Goal: Navigation & Orientation: Find specific page/section

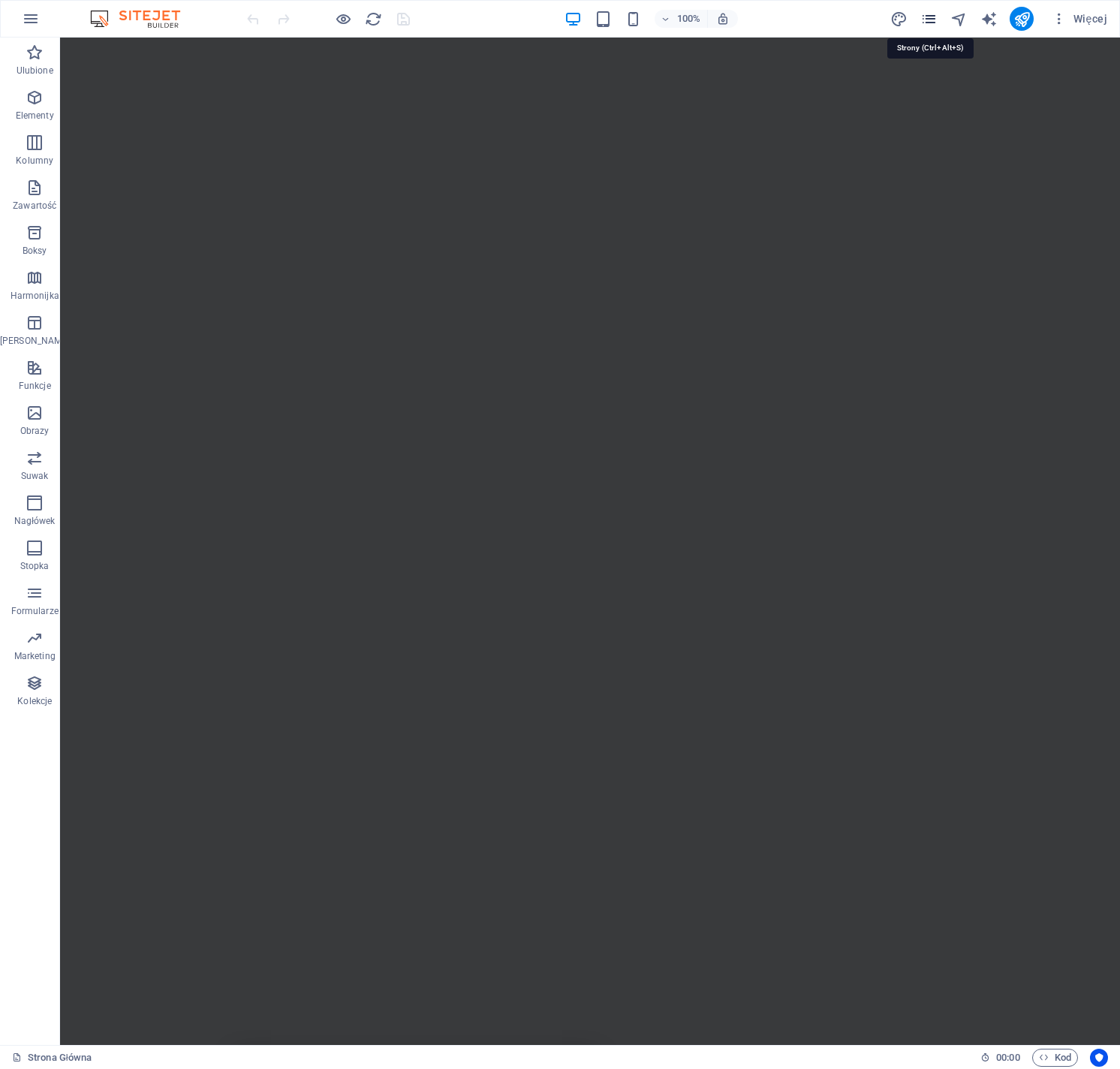
click at [934, 20] on icon "pages" at bounding box center [929, 19] width 17 height 17
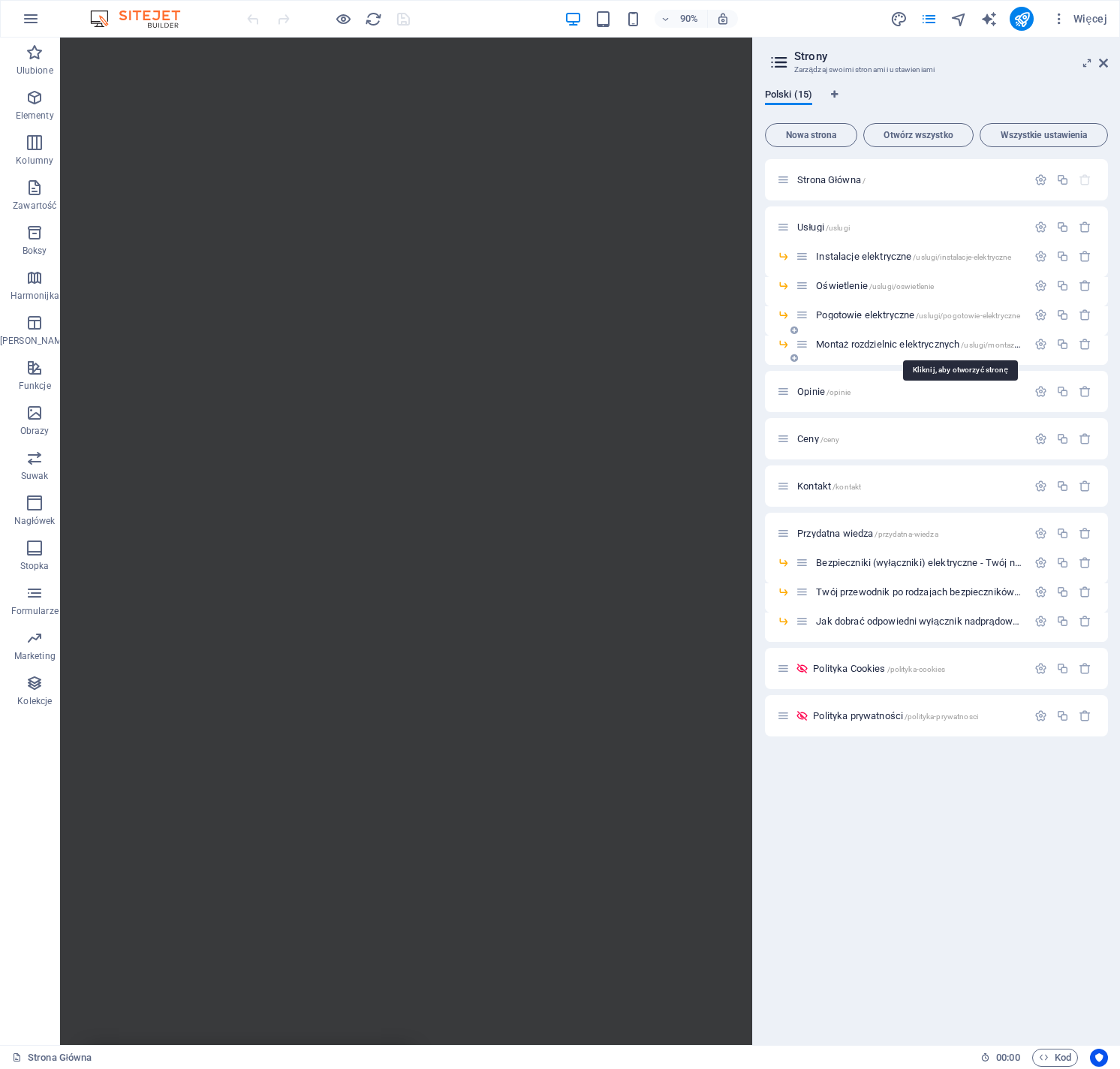
click at [878, 344] on span "Montaż rozdzielnic elektrycznych /uslugi/montaz-rozdzielnic-elektrycznych" at bounding box center [958, 344] width 286 height 12
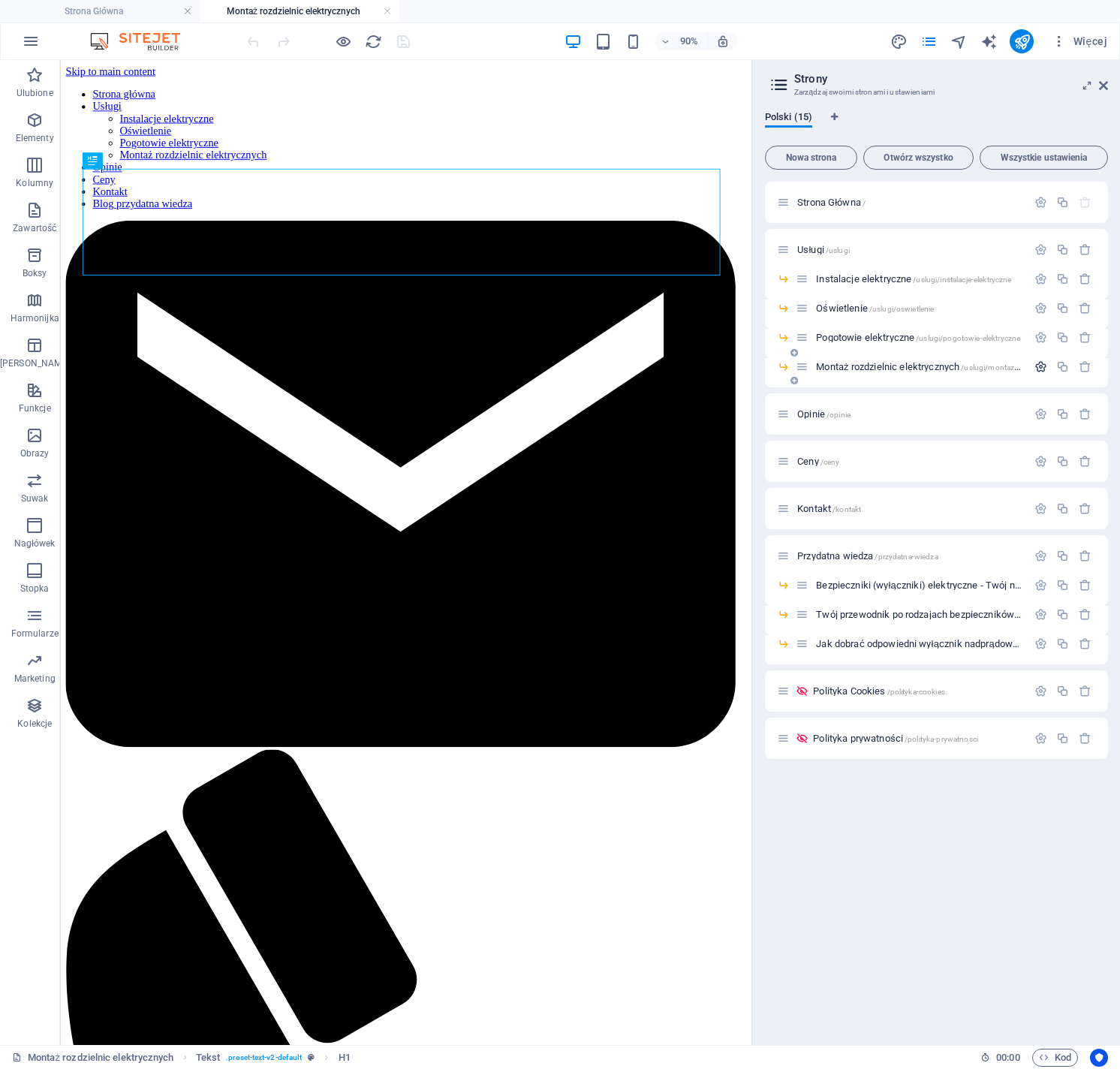
click at [1036, 368] on icon "button" at bounding box center [1040, 366] width 12 height 12
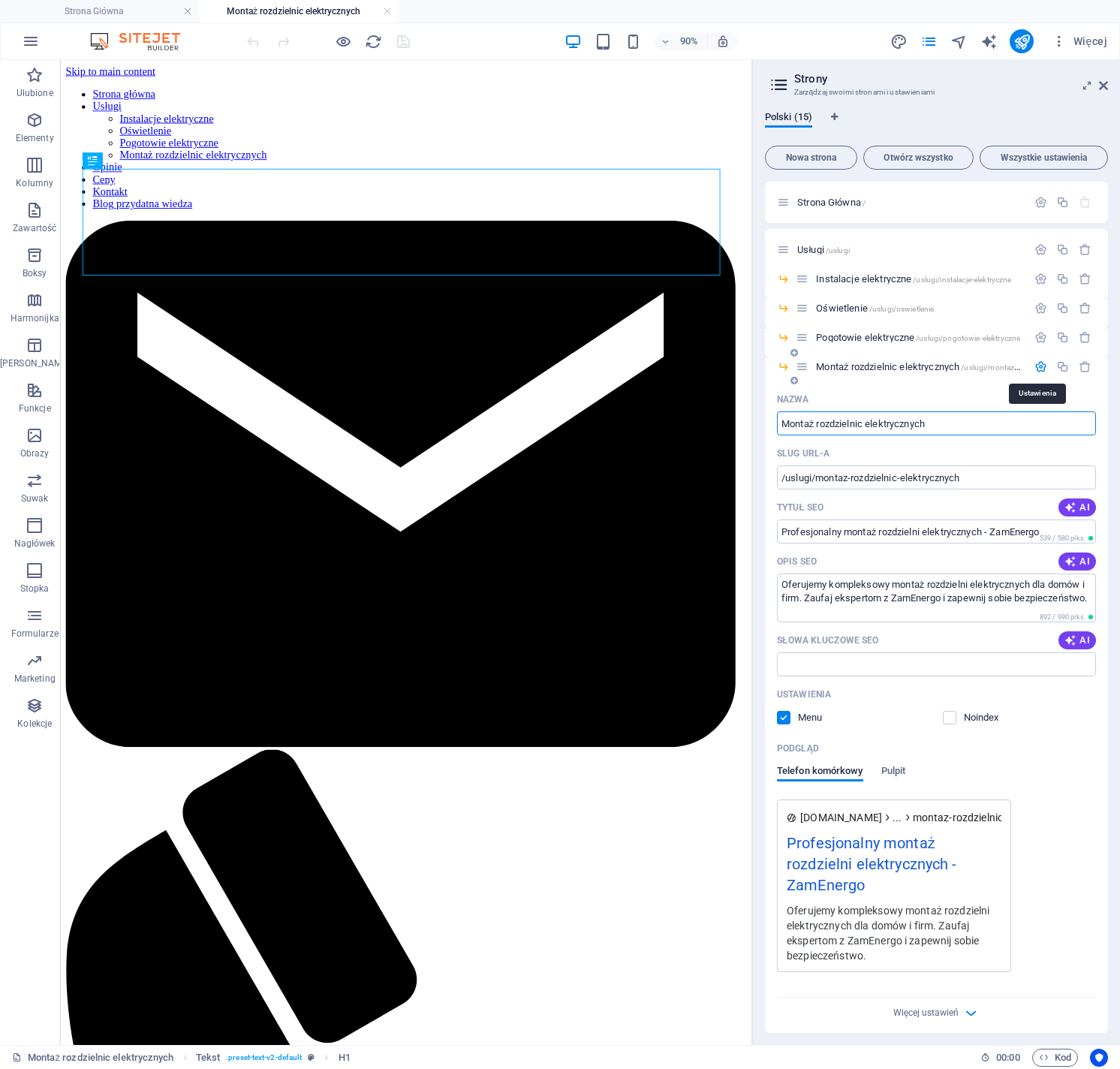
click at [1036, 368] on icon "button" at bounding box center [1040, 366] width 12 height 12
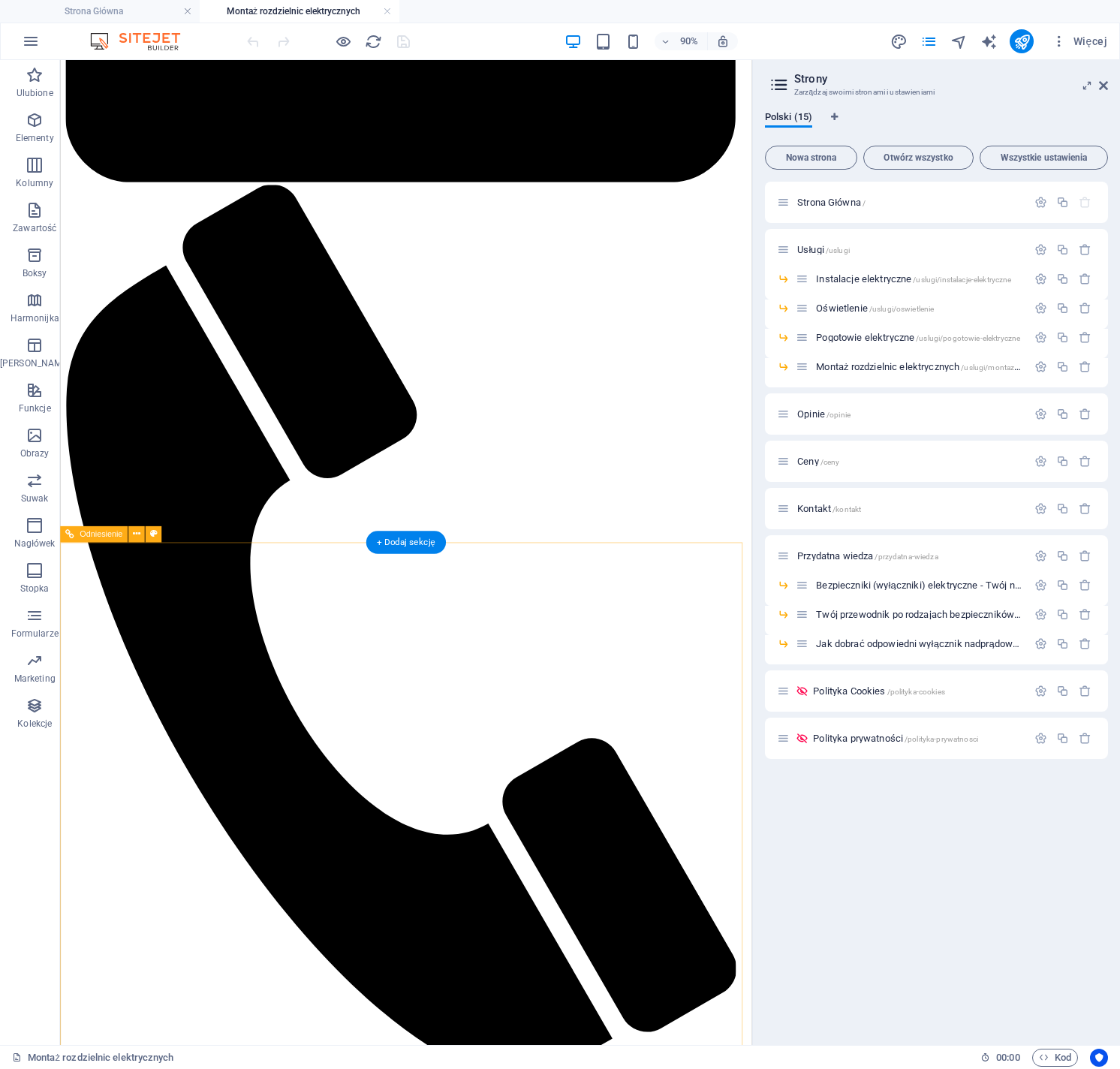
scroll to position [61, 0]
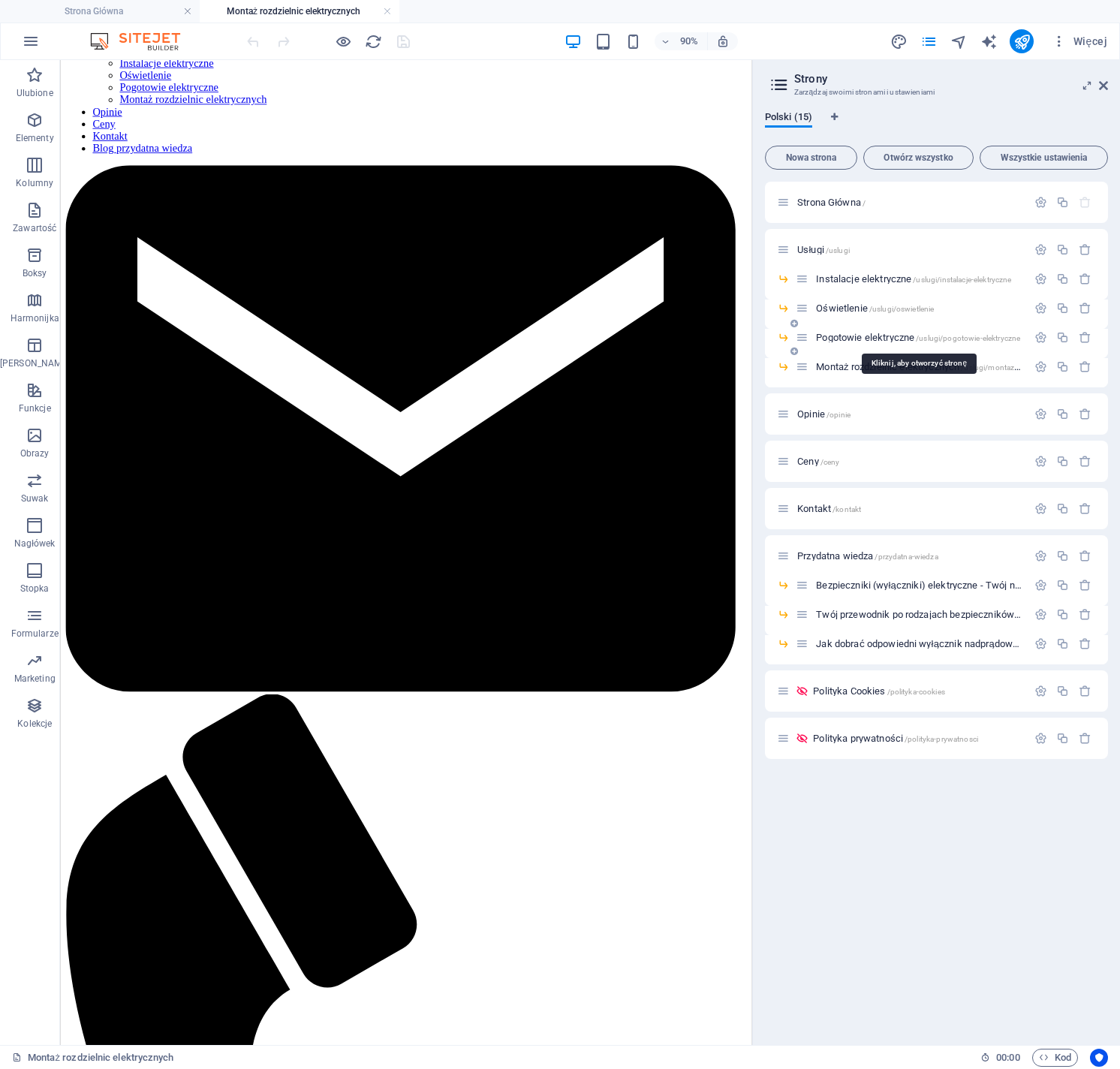
click at [842, 342] on span "Pogotowie elektryczne /uslugi/pogotowie-elektryczne" at bounding box center [918, 337] width 204 height 12
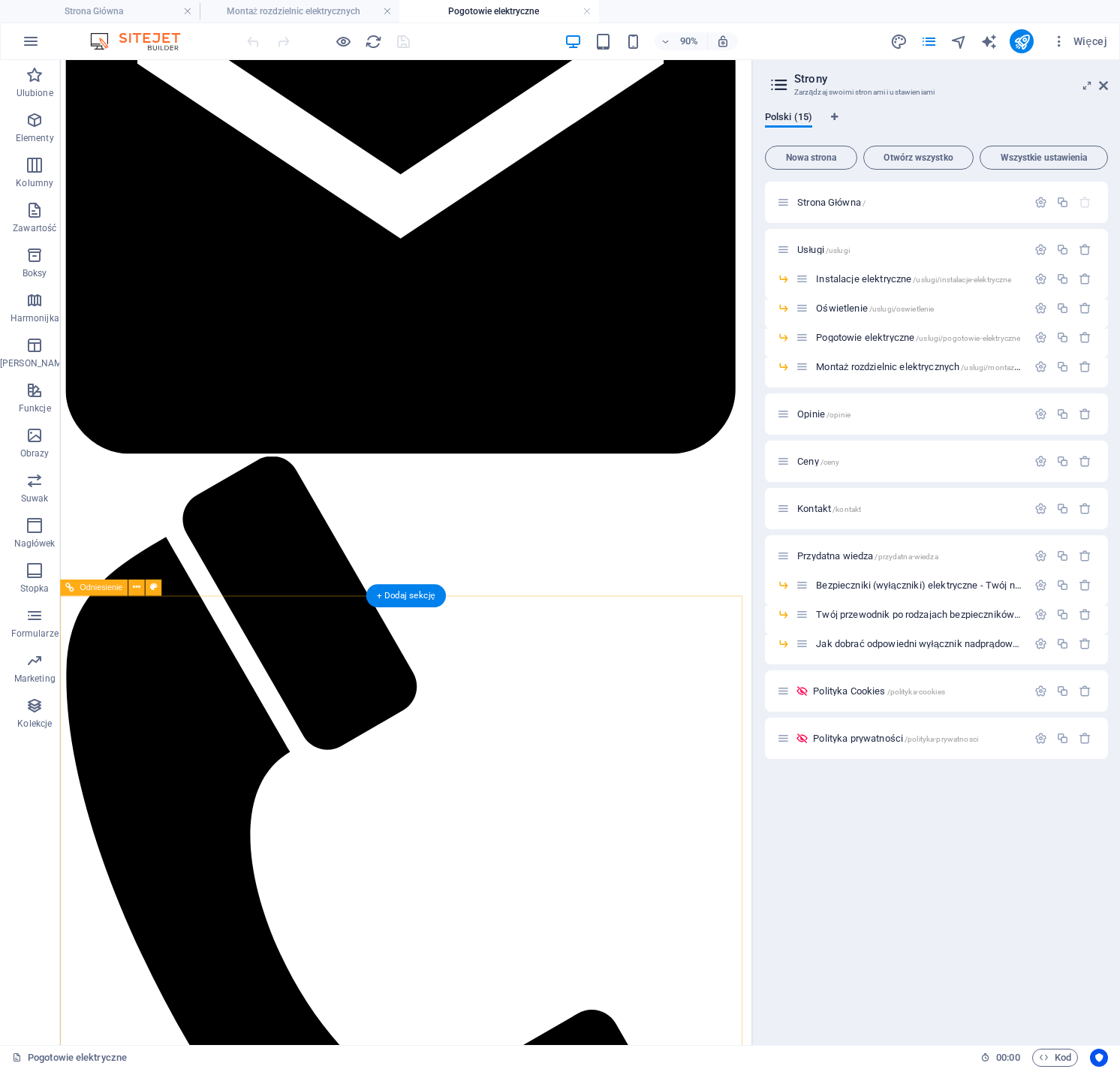
scroll to position [0, 0]
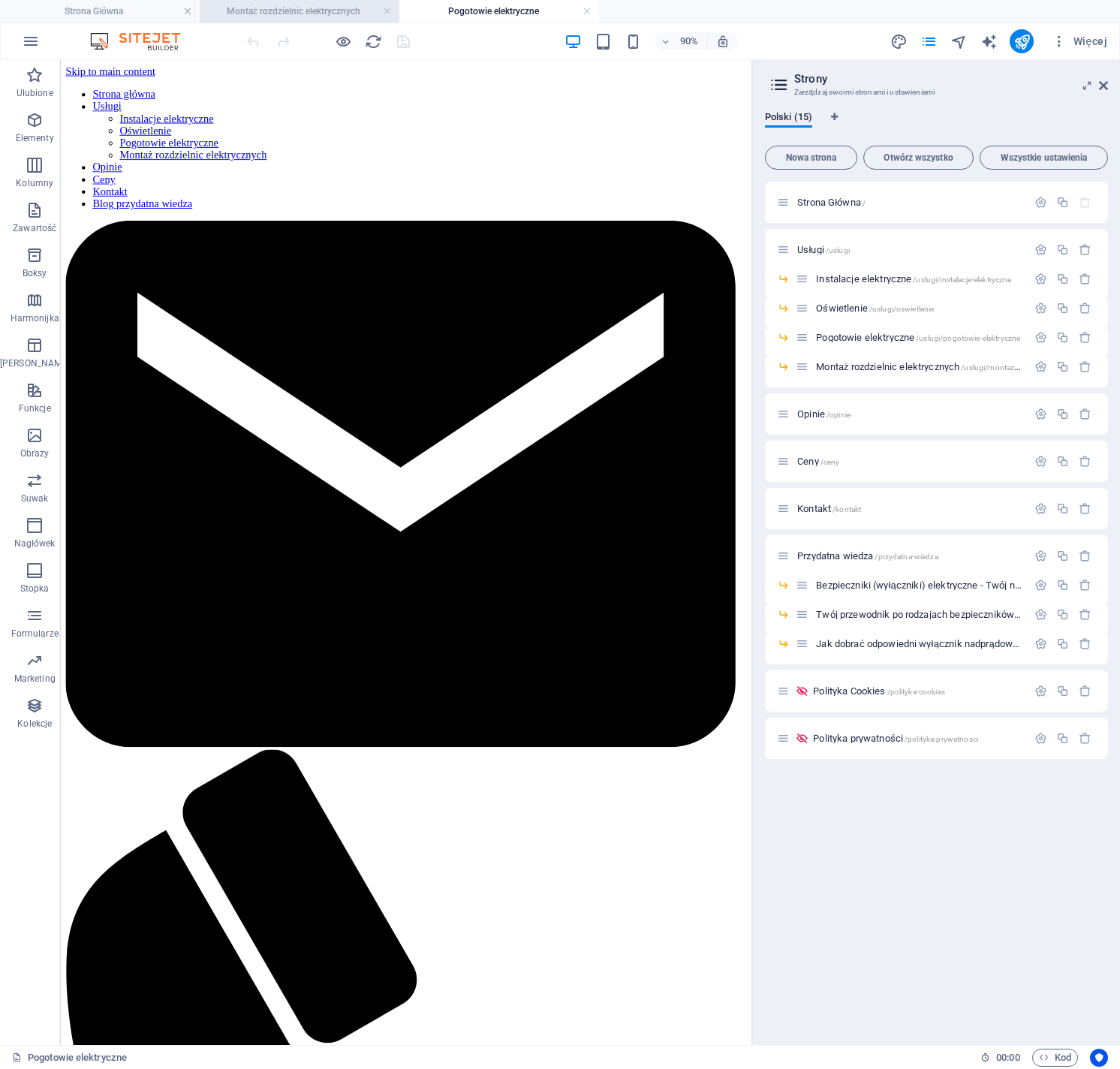
click at [278, 1] on li "Montaż rozdzielnic elektrycznych" at bounding box center [300, 11] width 200 height 22
click at [843, 305] on span "Oświetlenie /uslugi/oswietlenie" at bounding box center [874, 308] width 118 height 12
click at [863, 277] on span "Instalacje elektryczne /uslugi/instalacje-elektryczne" at bounding box center [913, 279] width 195 height 12
click at [809, 248] on span "Usługi /uslugi" at bounding box center [823, 249] width 53 height 12
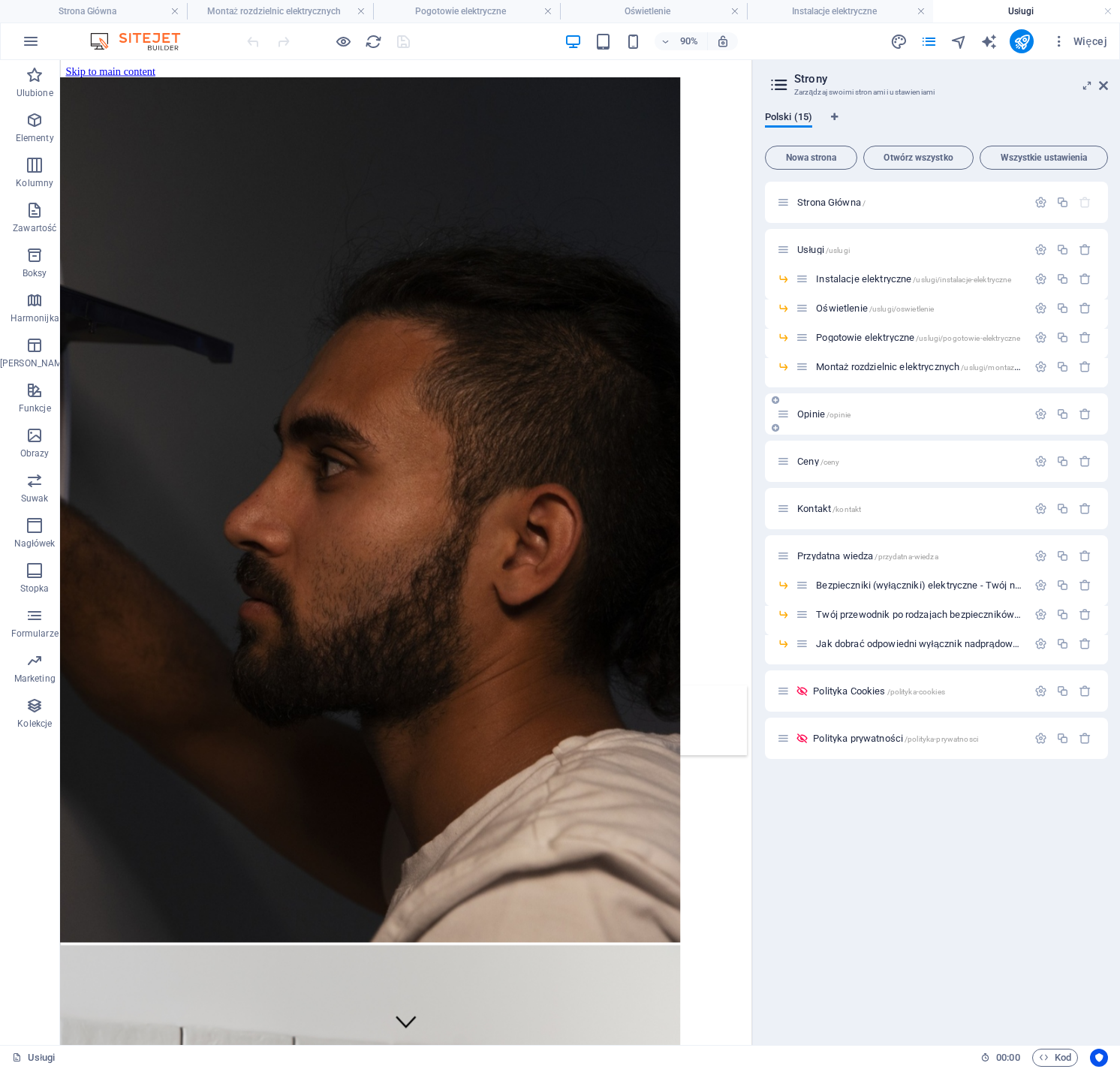
click at [819, 420] on div "Opinie /opinie" at bounding box center [902, 414] width 250 height 17
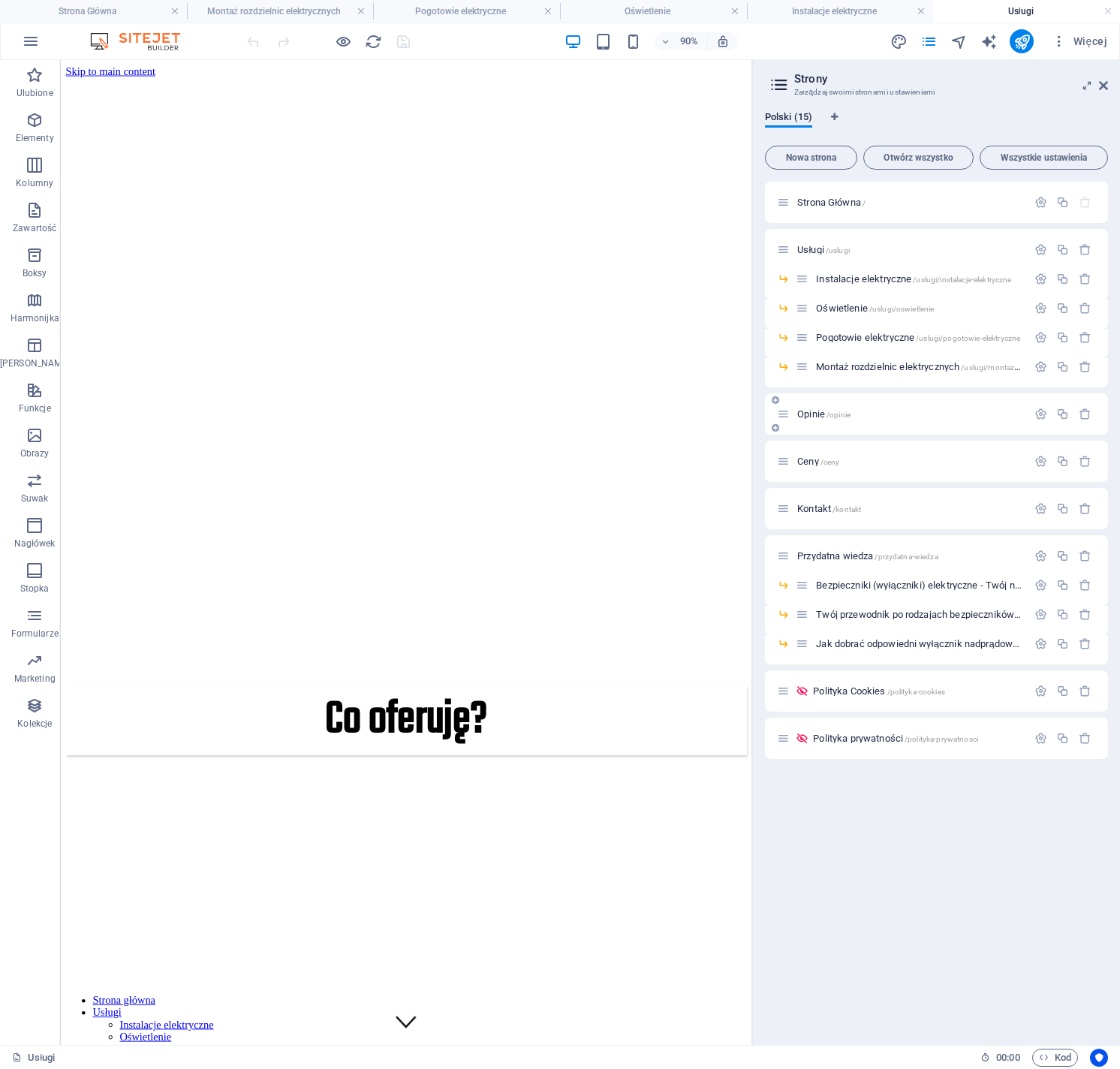
click at [821, 415] on span "Opinie /opinie" at bounding box center [823, 414] width 53 height 12
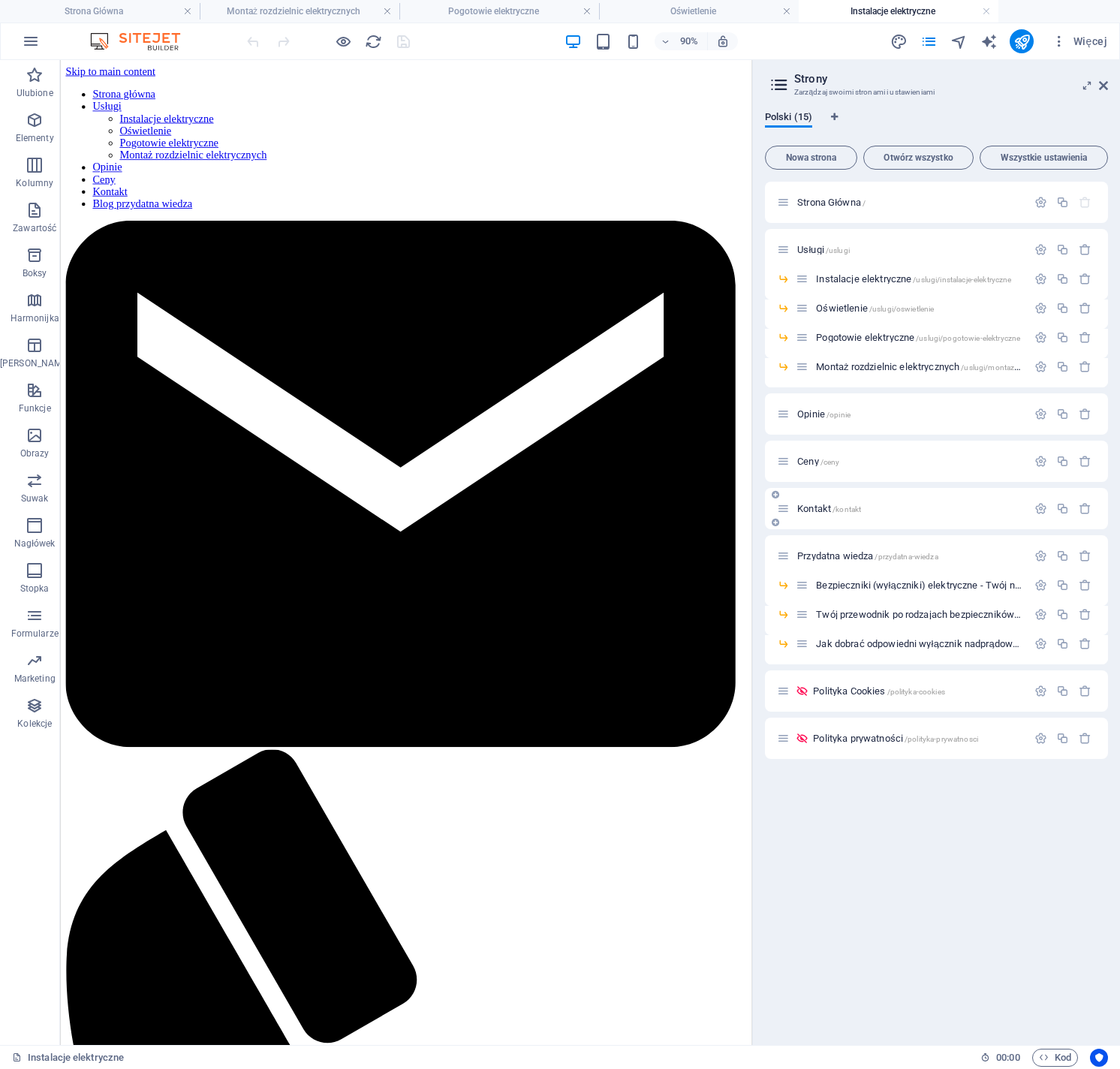
click at [820, 512] on span "Kontakt /kontakt" at bounding box center [829, 508] width 64 height 12
click at [853, 554] on span "Przydatna wiedza /przydatna-wiedza" at bounding box center [867, 555] width 141 height 12
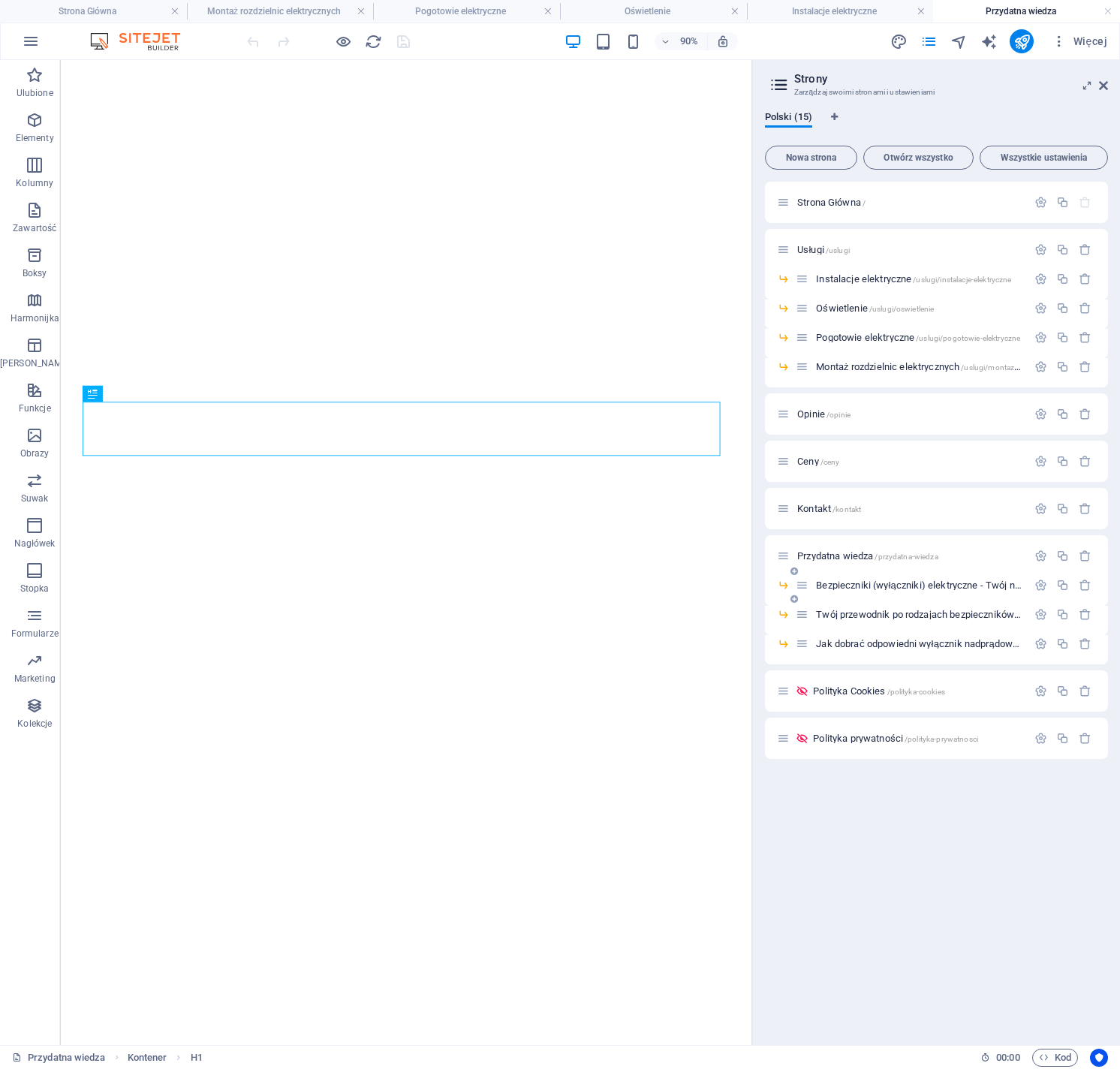
click at [867, 586] on span "Bezpieczniki (wyłączniki) elektryczne - Twój niewidzialny strażnik /bezpiecznik…" at bounding box center [1065, 585] width 499 height 12
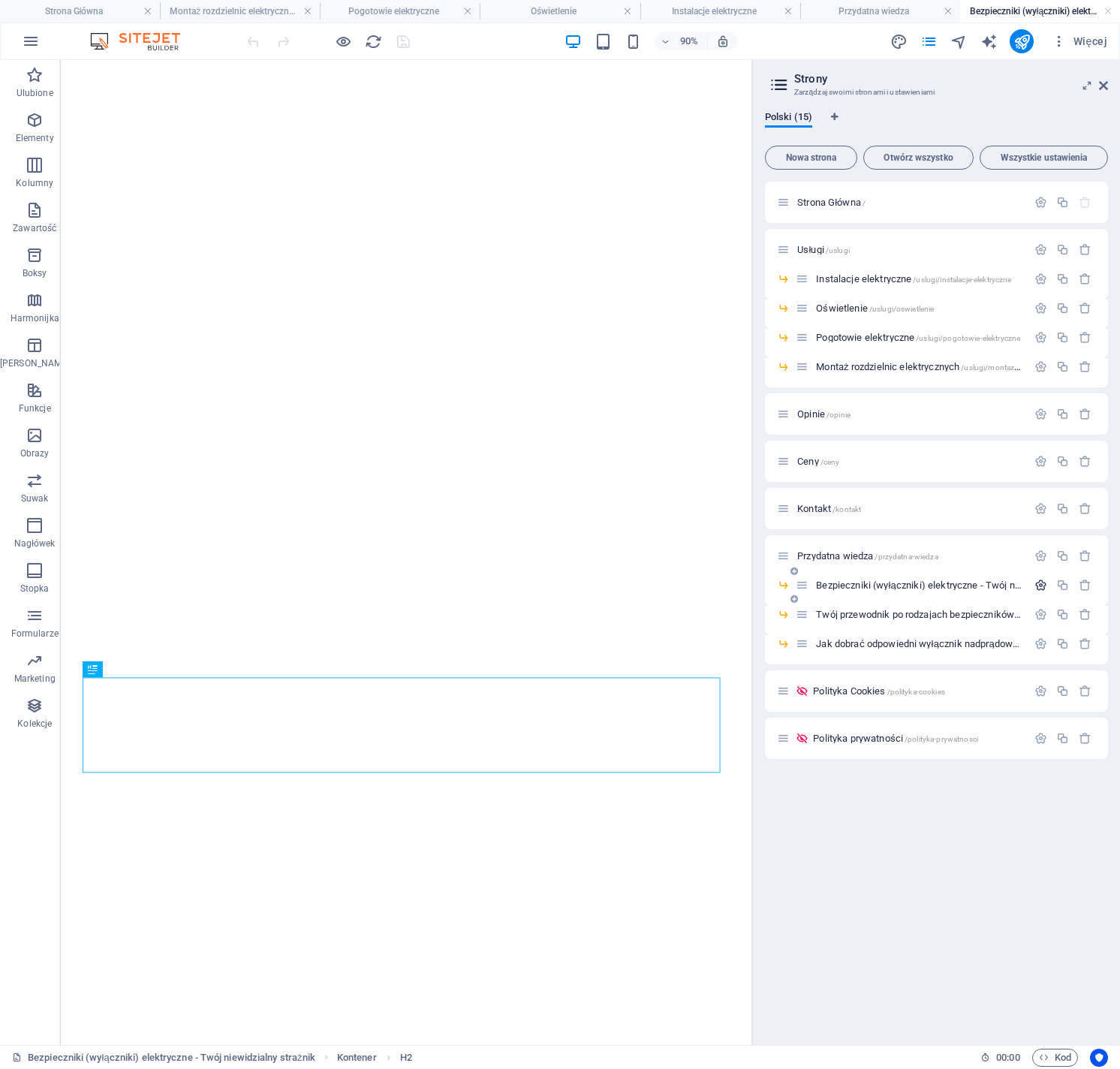
click at [1041, 589] on icon "button" at bounding box center [1040, 585] width 12 height 12
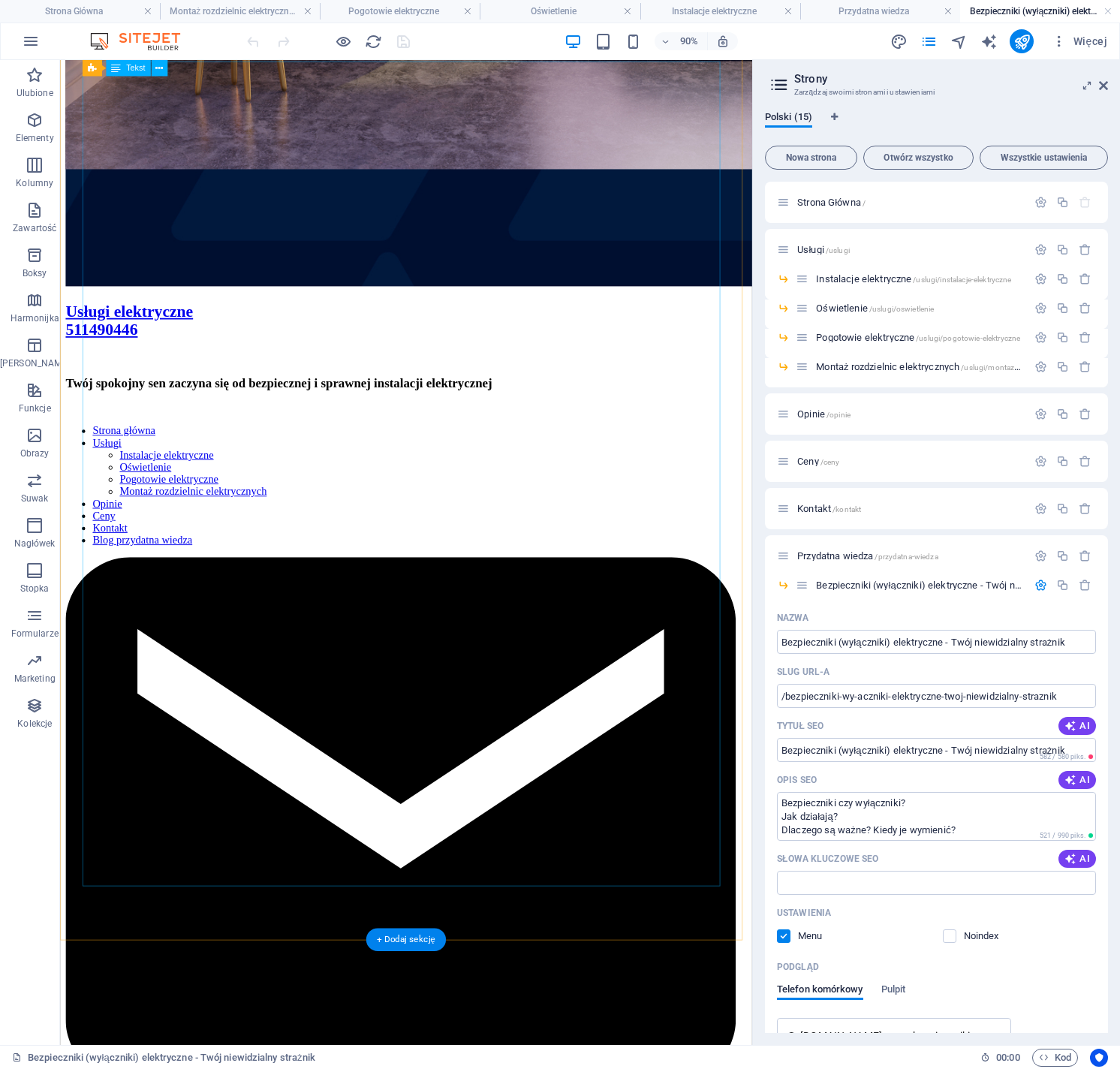
scroll to position [840, 0]
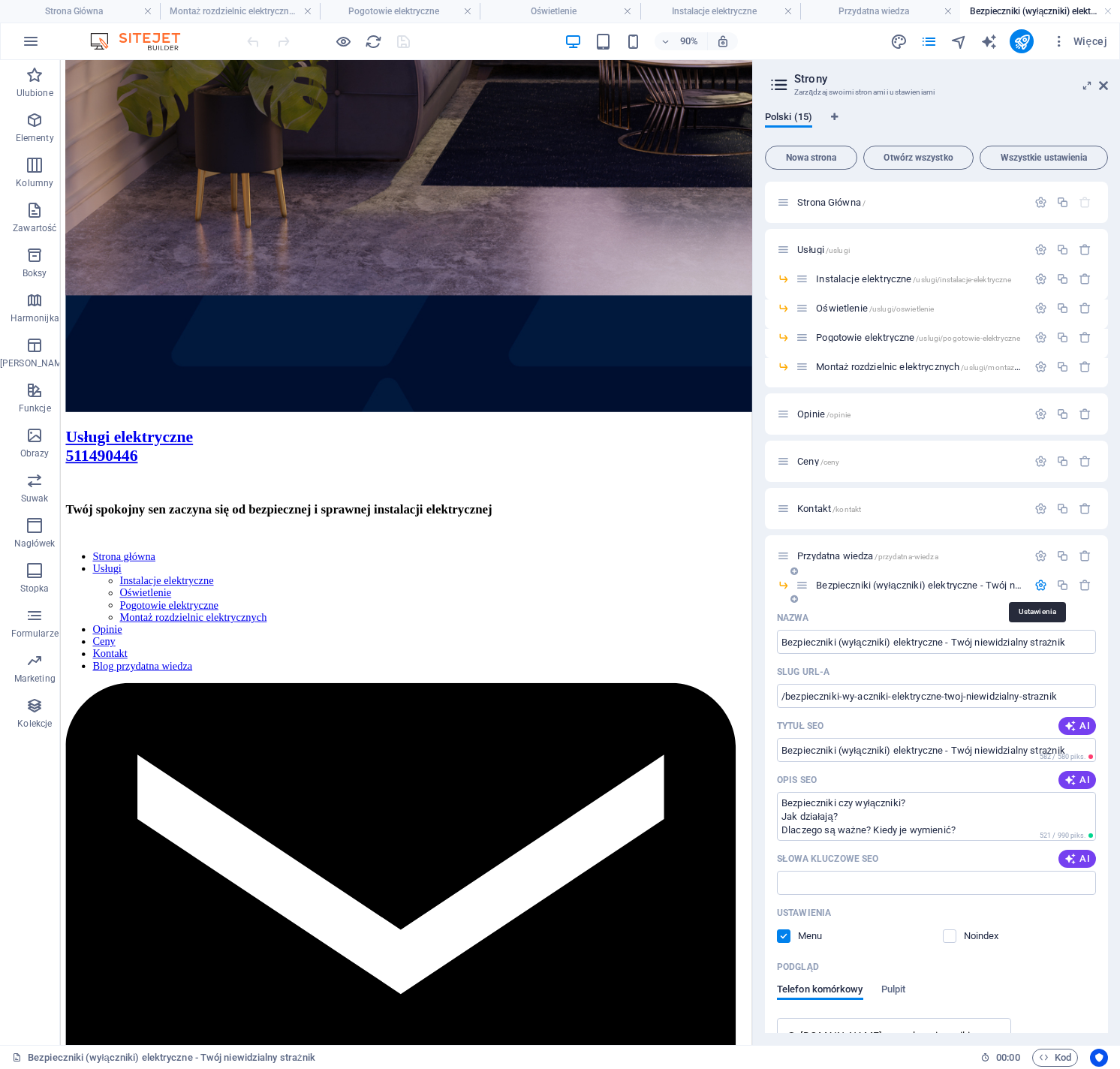
click at [1036, 587] on icon "button" at bounding box center [1040, 585] width 12 height 12
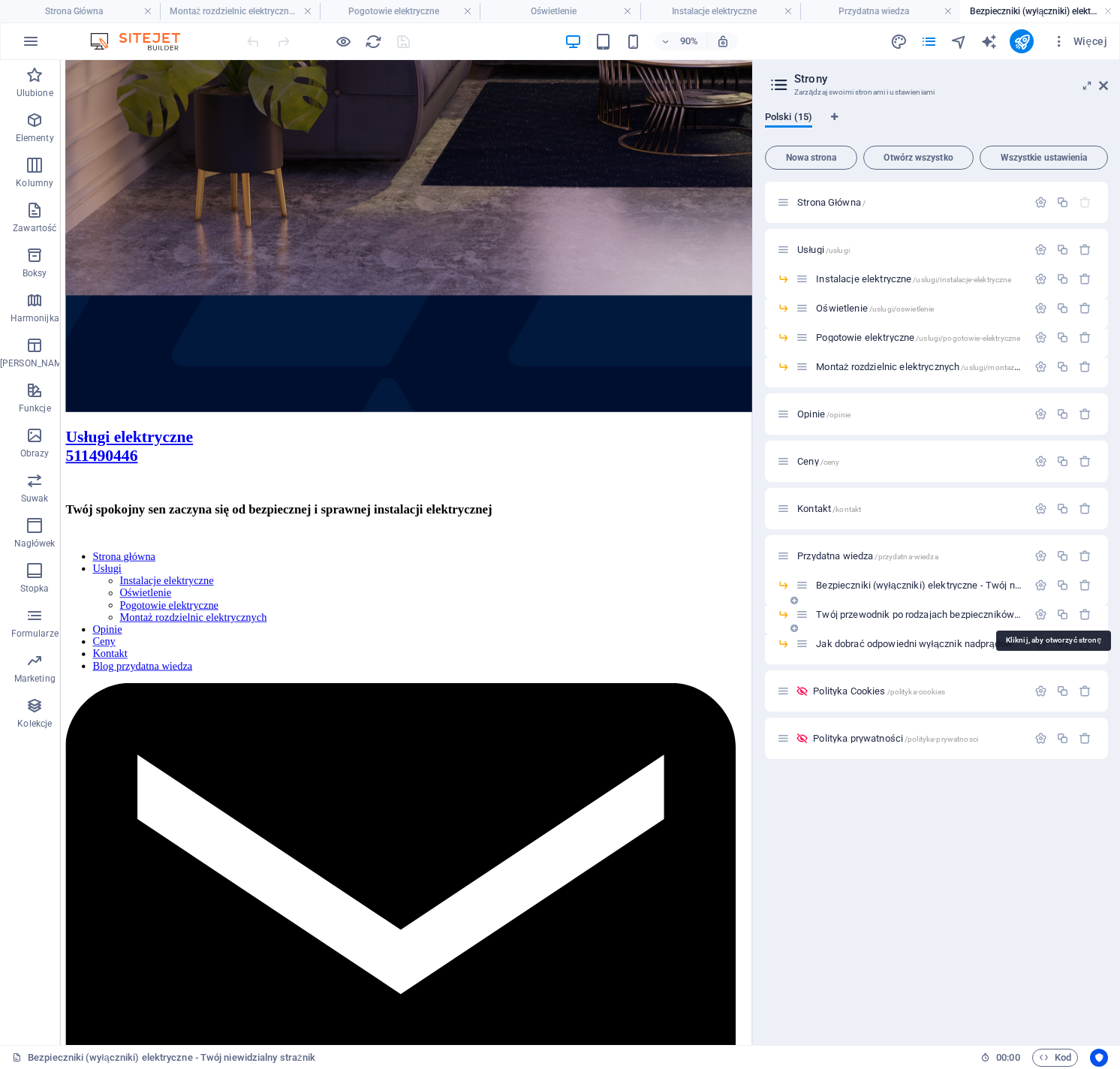
click at [1010, 613] on span "Twój przewodnik po rodzajach bezpieczników elektrycznych /twoj-przewodnik-po-ro…" at bounding box center [1051, 614] width 472 height 12
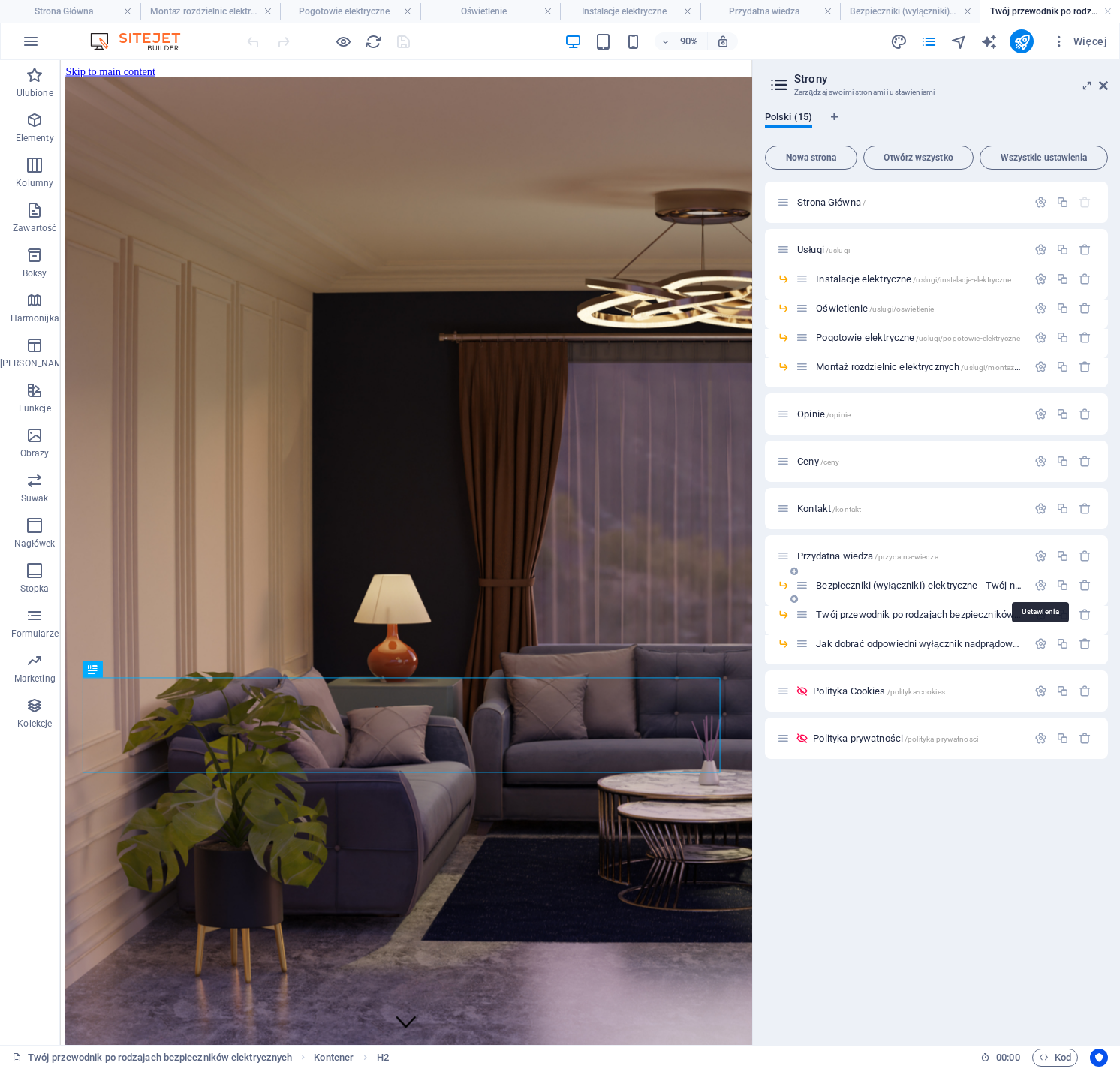
scroll to position [0, 0]
click at [1042, 587] on icon "button" at bounding box center [1040, 585] width 12 height 12
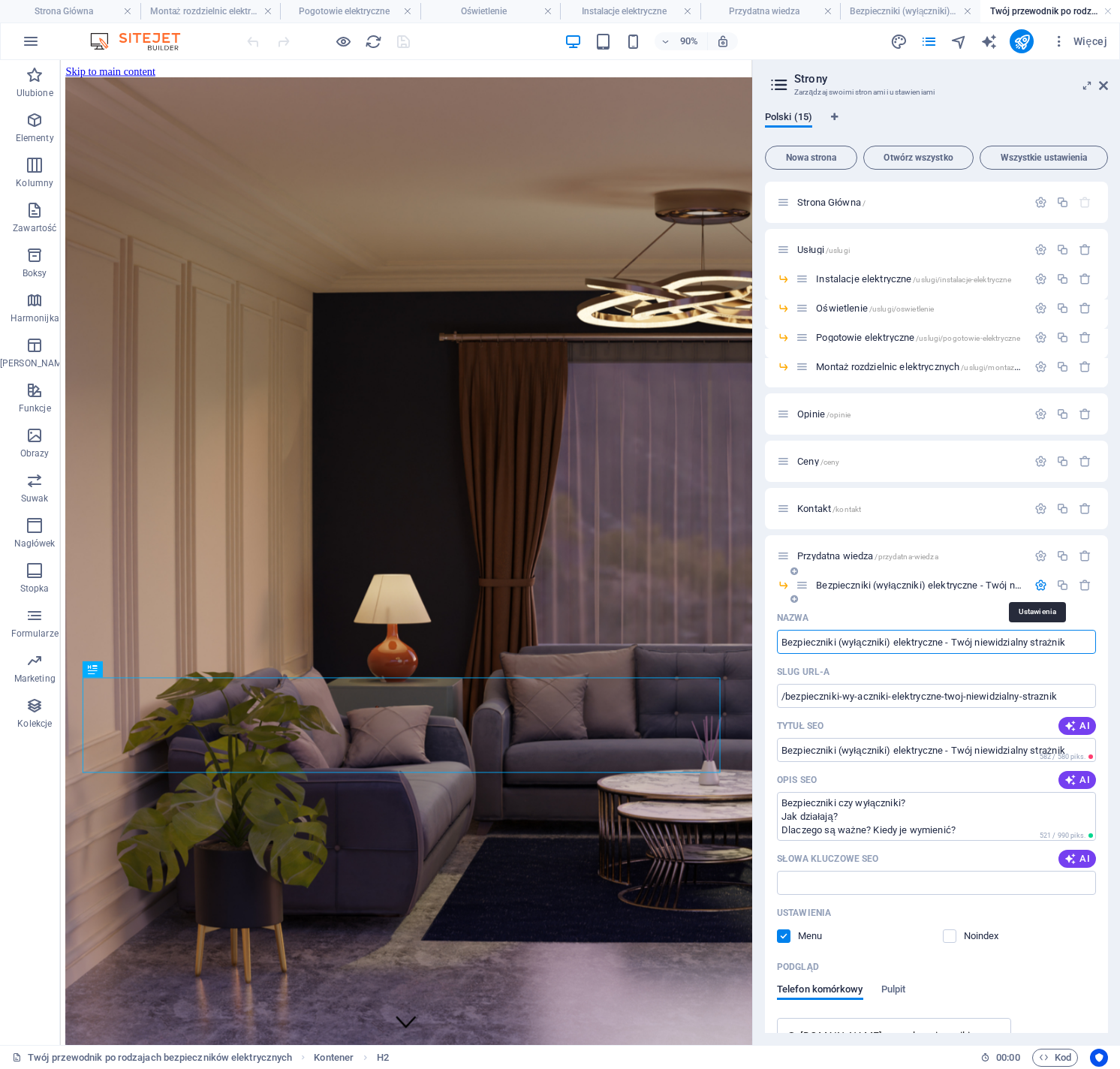
click at [1042, 587] on icon "button" at bounding box center [1040, 585] width 12 height 12
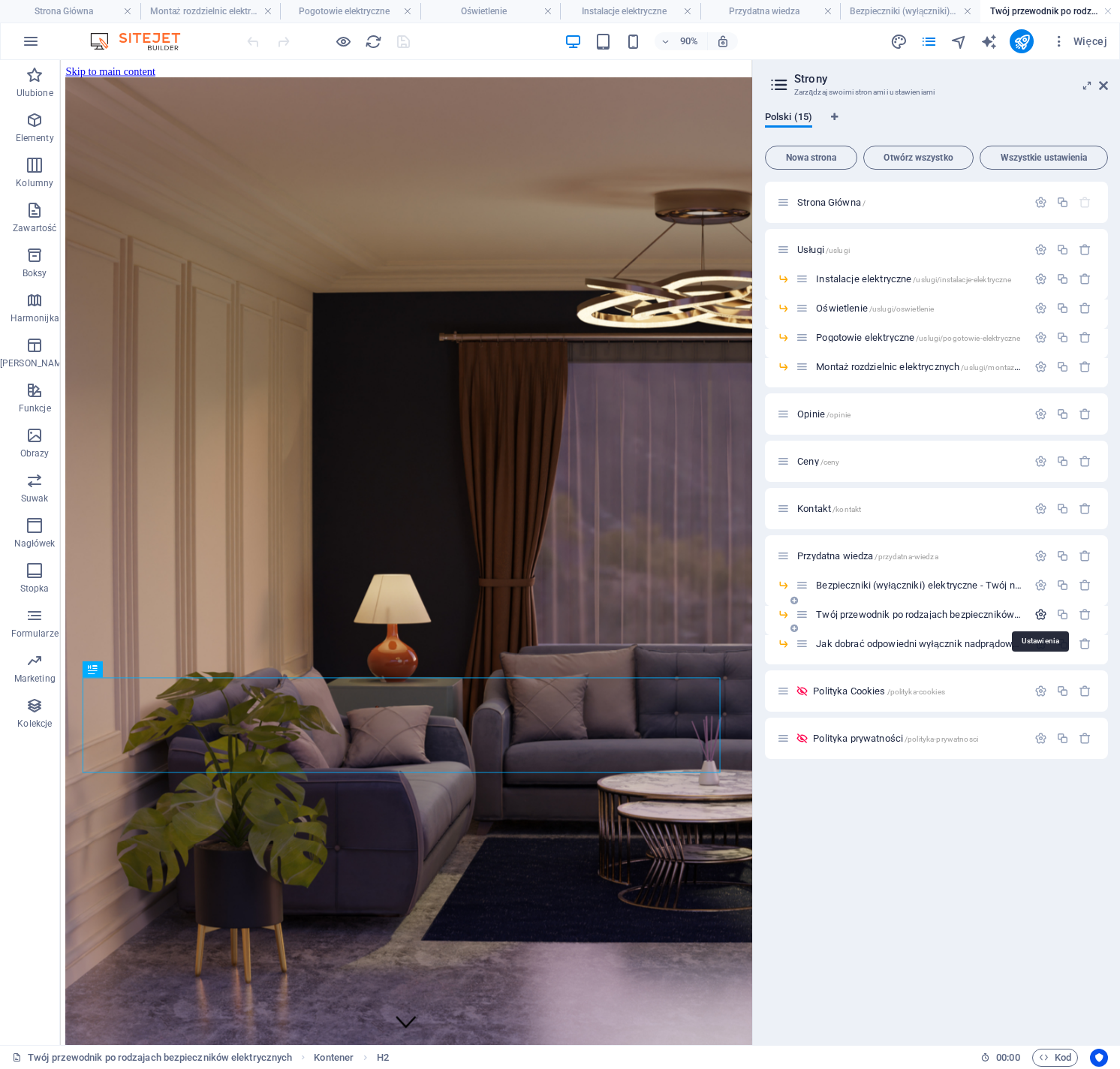
click at [1035, 613] on icon "button" at bounding box center [1040, 614] width 12 height 12
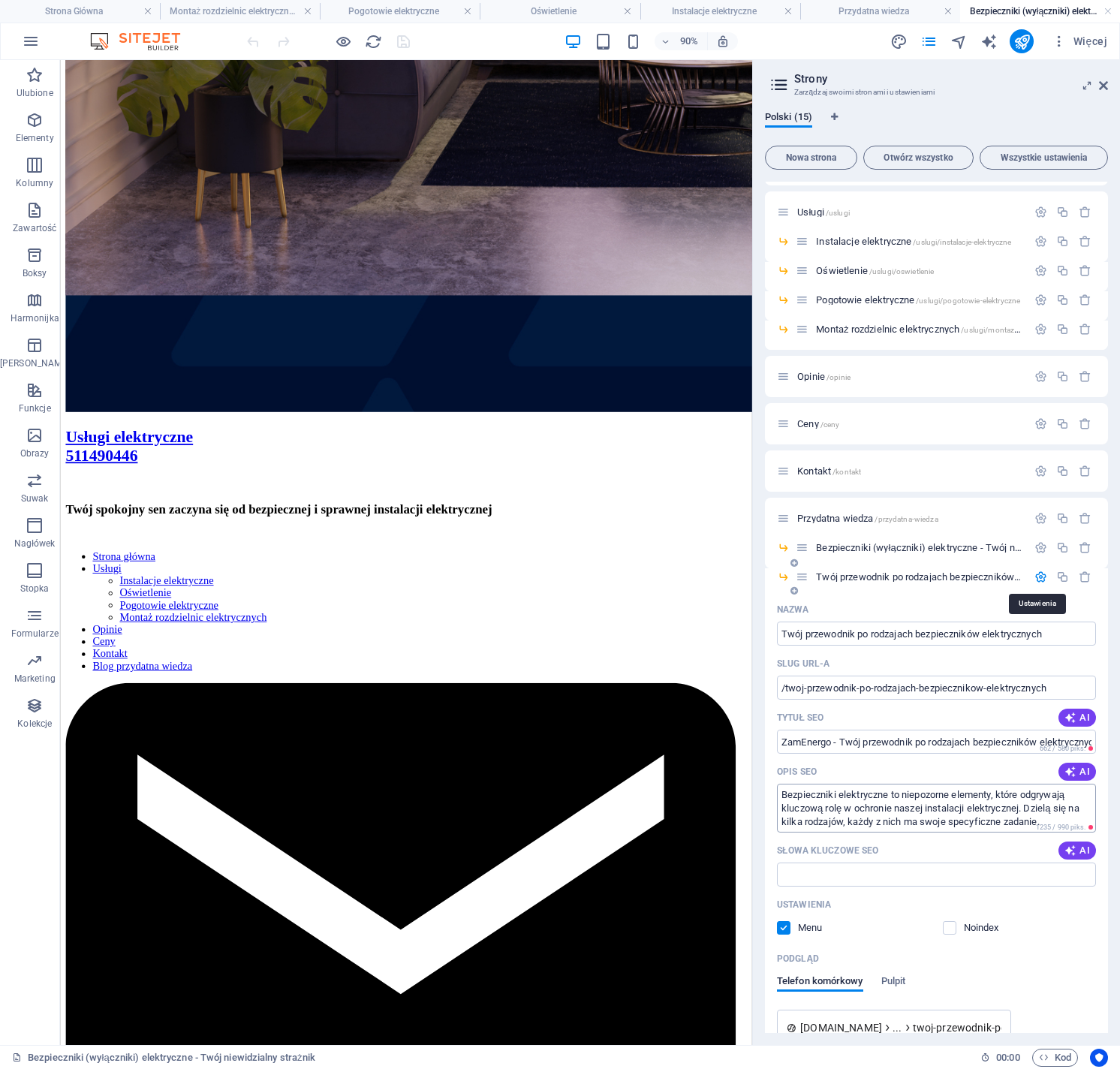
scroll to position [262, 0]
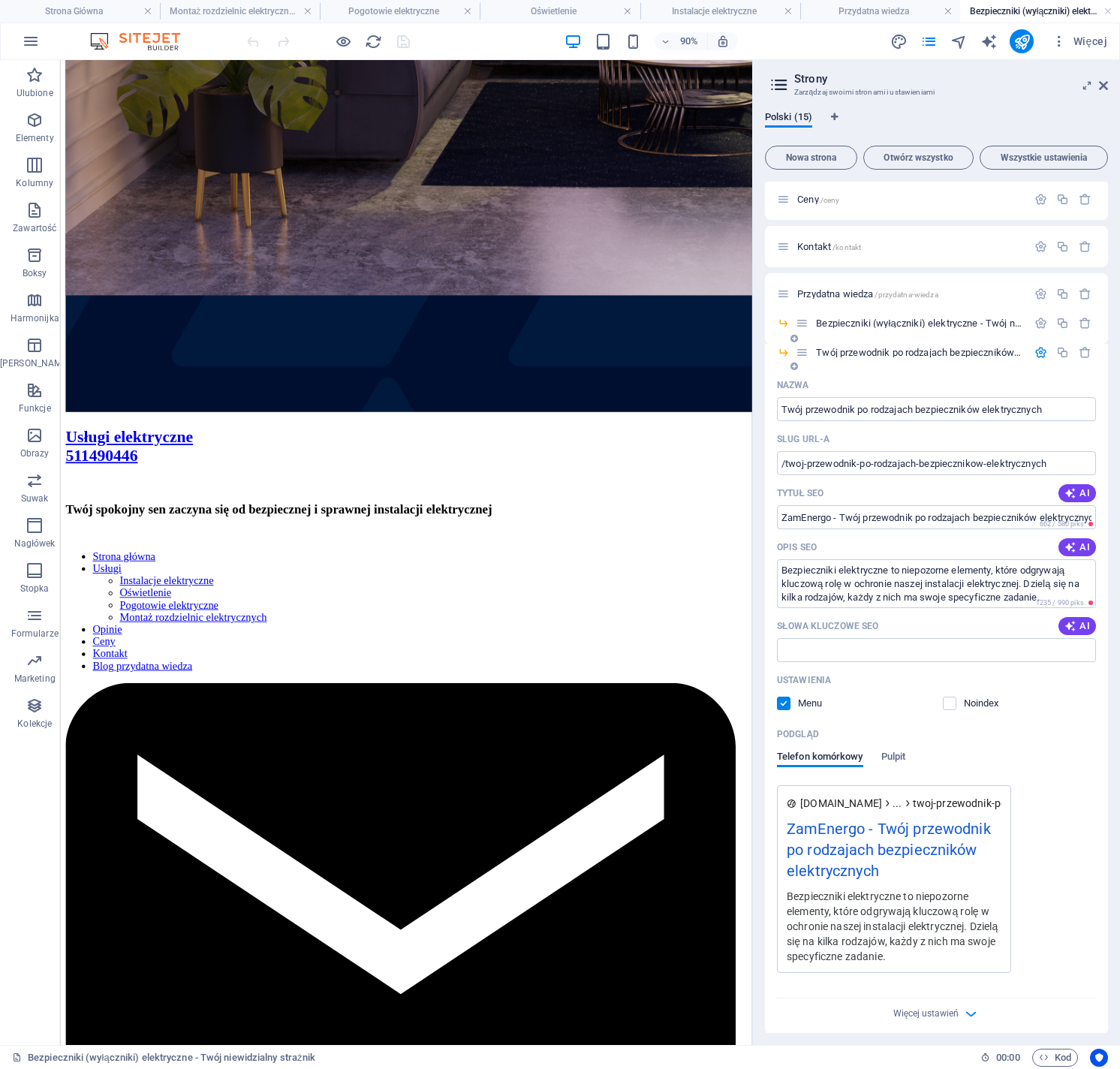
click at [1039, 351] on icon "button" at bounding box center [1040, 352] width 12 height 12
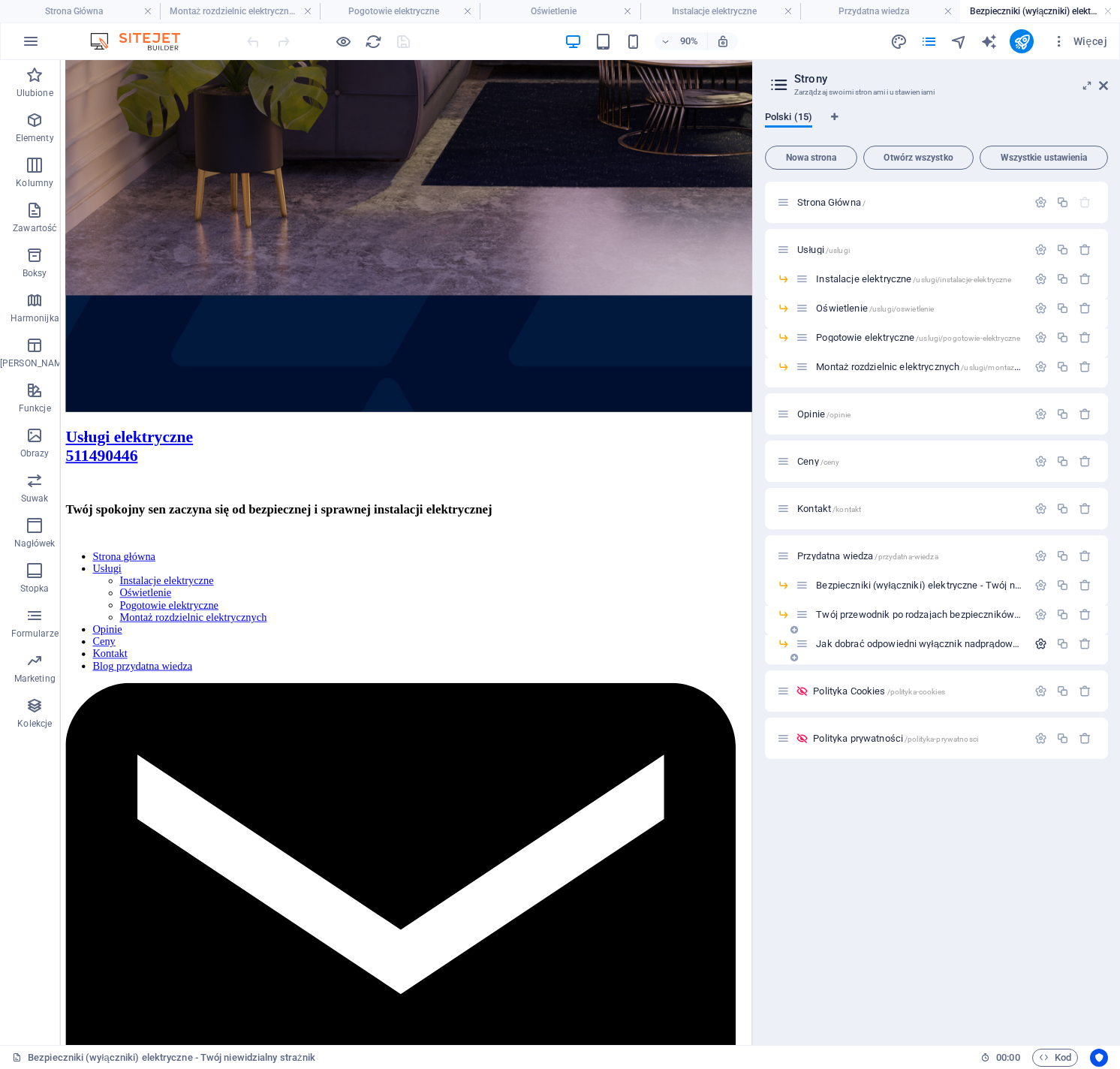
click at [1042, 646] on icon "button" at bounding box center [1040, 644] width 12 height 12
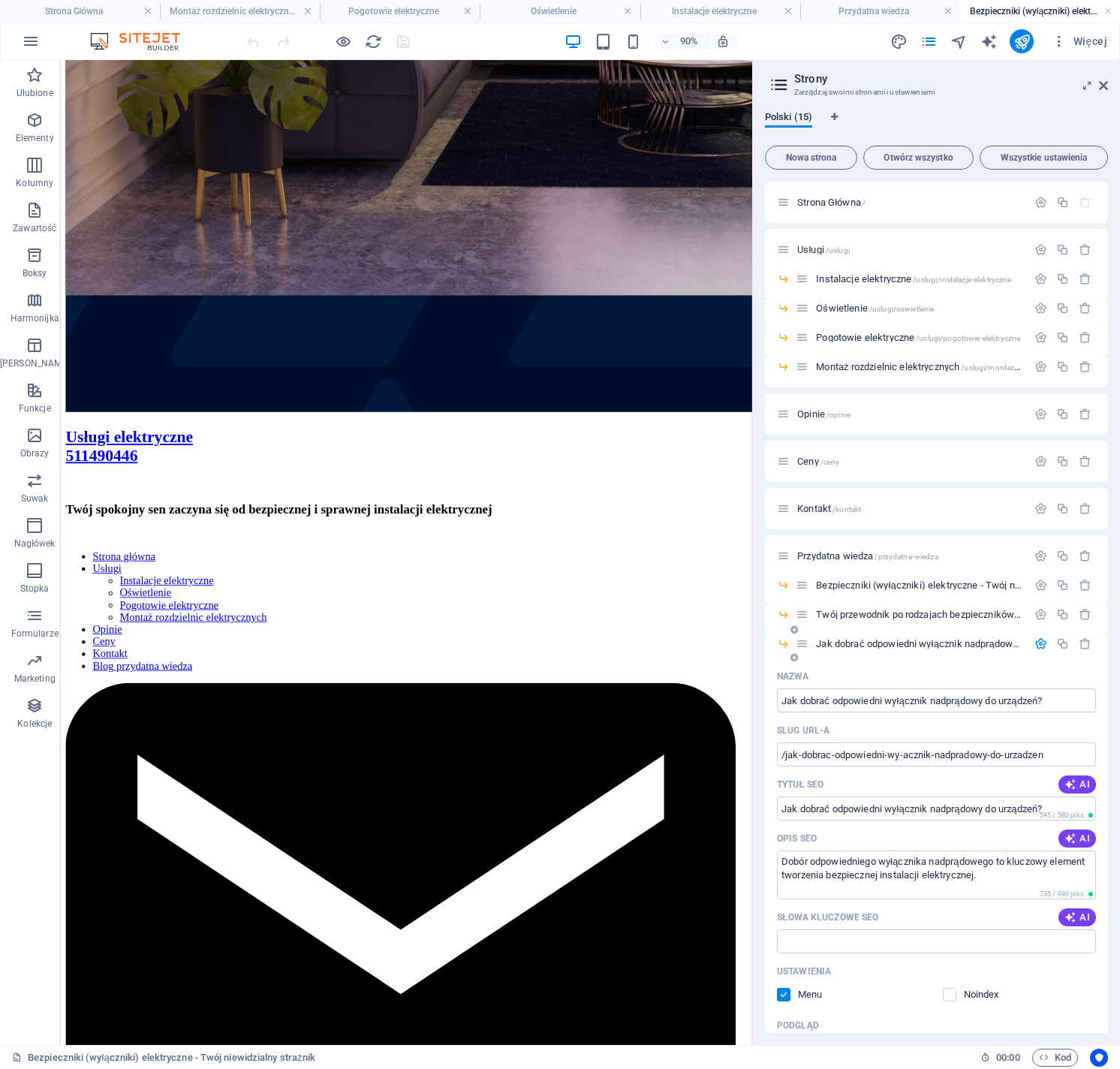
click at [888, 639] on span "Jak dobrać odpowiedni wyłącznik nadprądowy do urządzeń? /jak-dobrac-odpowiedni-…" at bounding box center [1051, 644] width 472 height 12
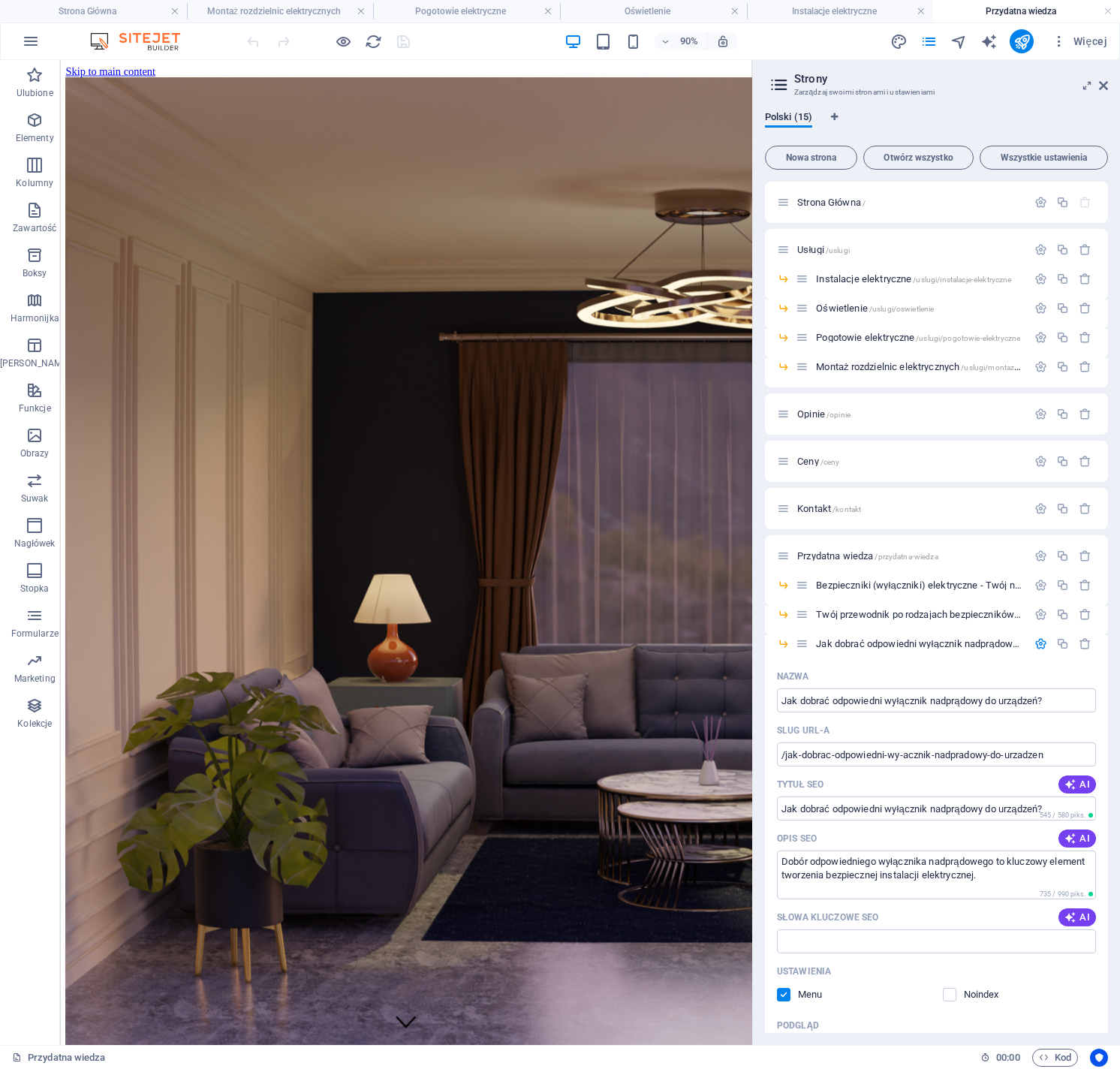
scroll to position [239, 0]
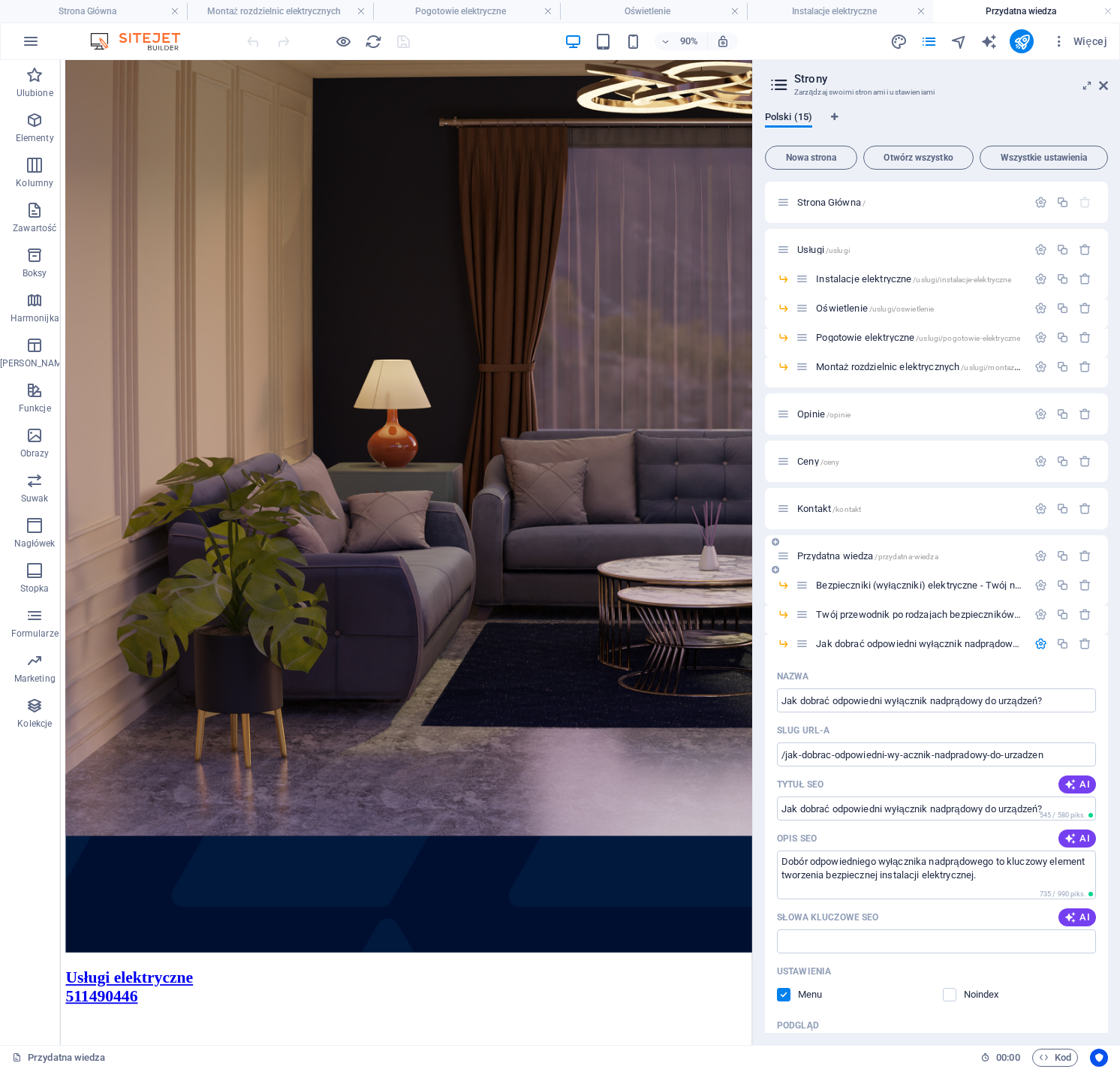
click at [851, 556] on span "Przydatna wiedza /przydatna-wiedza" at bounding box center [867, 555] width 141 height 12
click at [1036, 556] on icon "button" at bounding box center [1040, 555] width 12 height 12
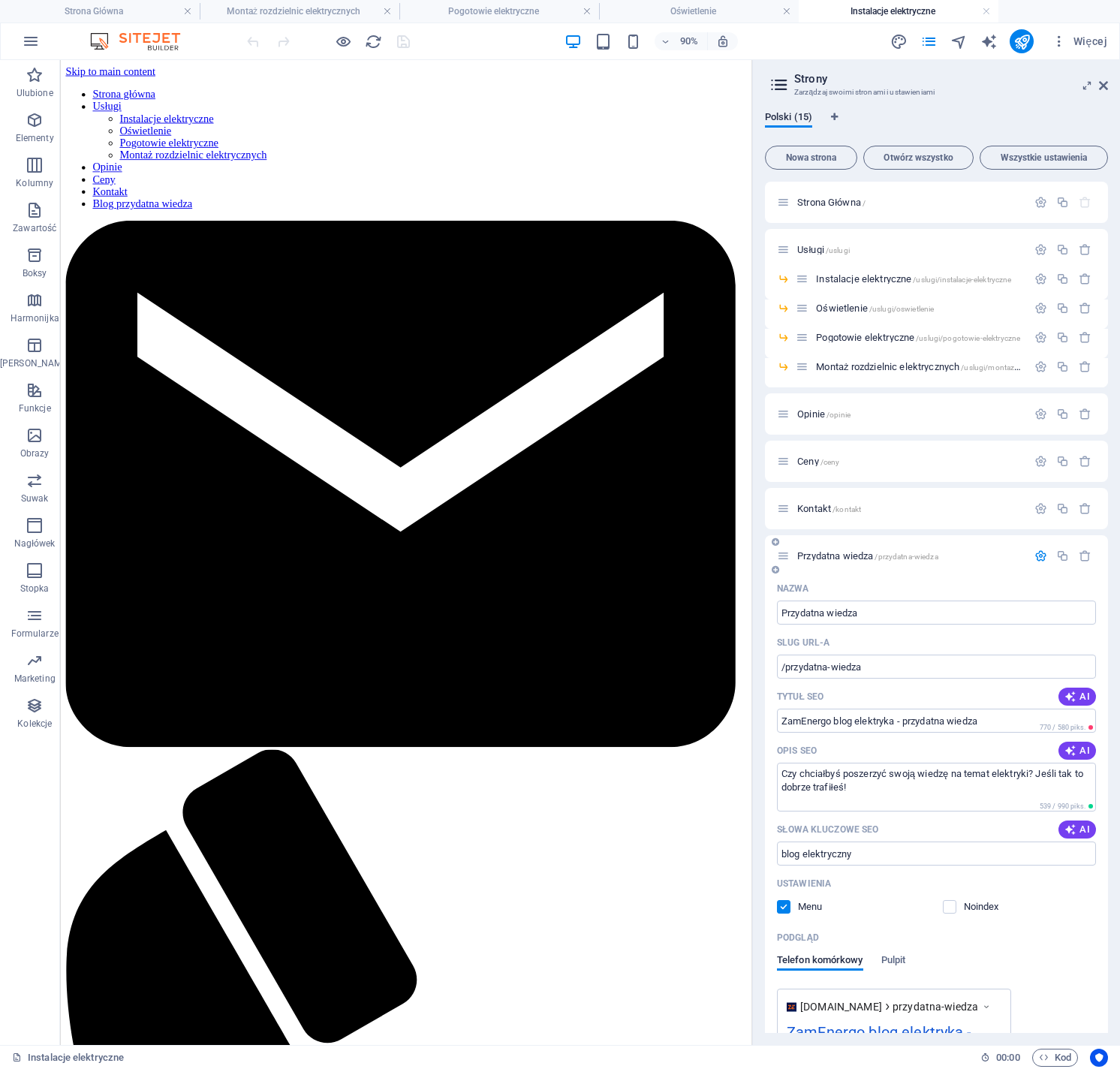
click at [1034, 557] on icon "button" at bounding box center [1040, 555] width 12 height 12
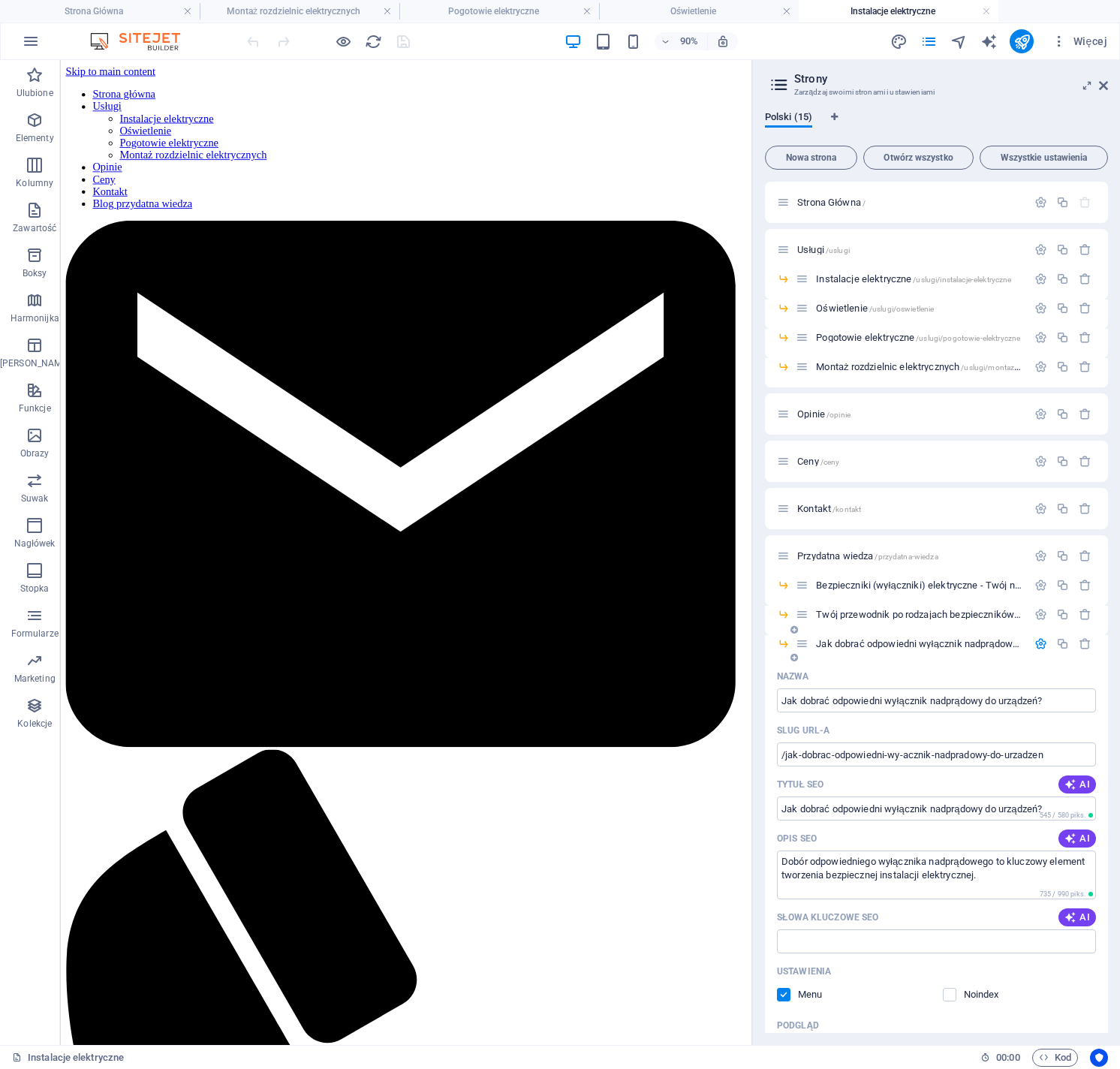
click at [1035, 648] on icon "button" at bounding box center [1040, 644] width 12 height 12
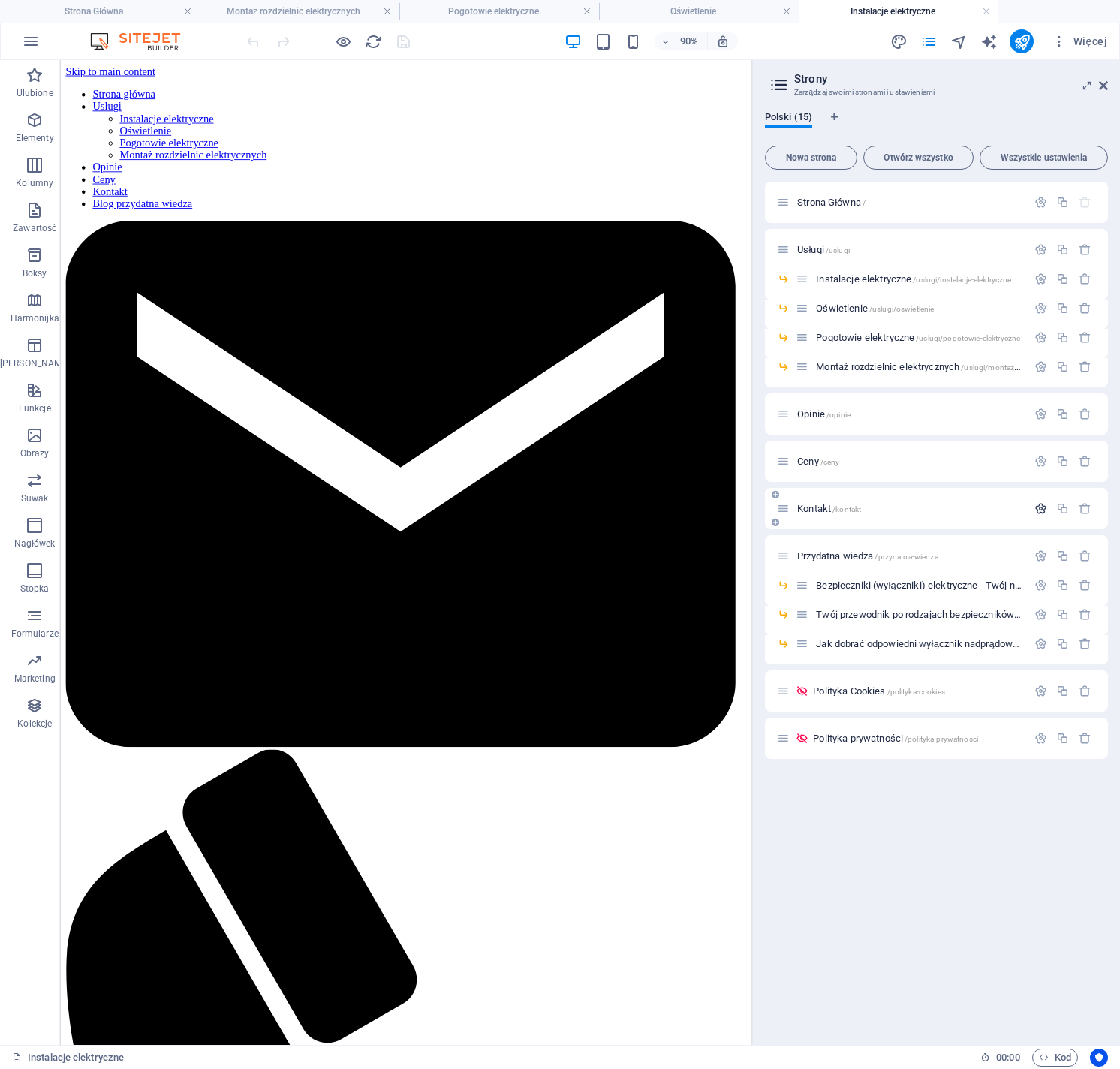
click at [1040, 508] on icon "button" at bounding box center [1040, 508] width 12 height 12
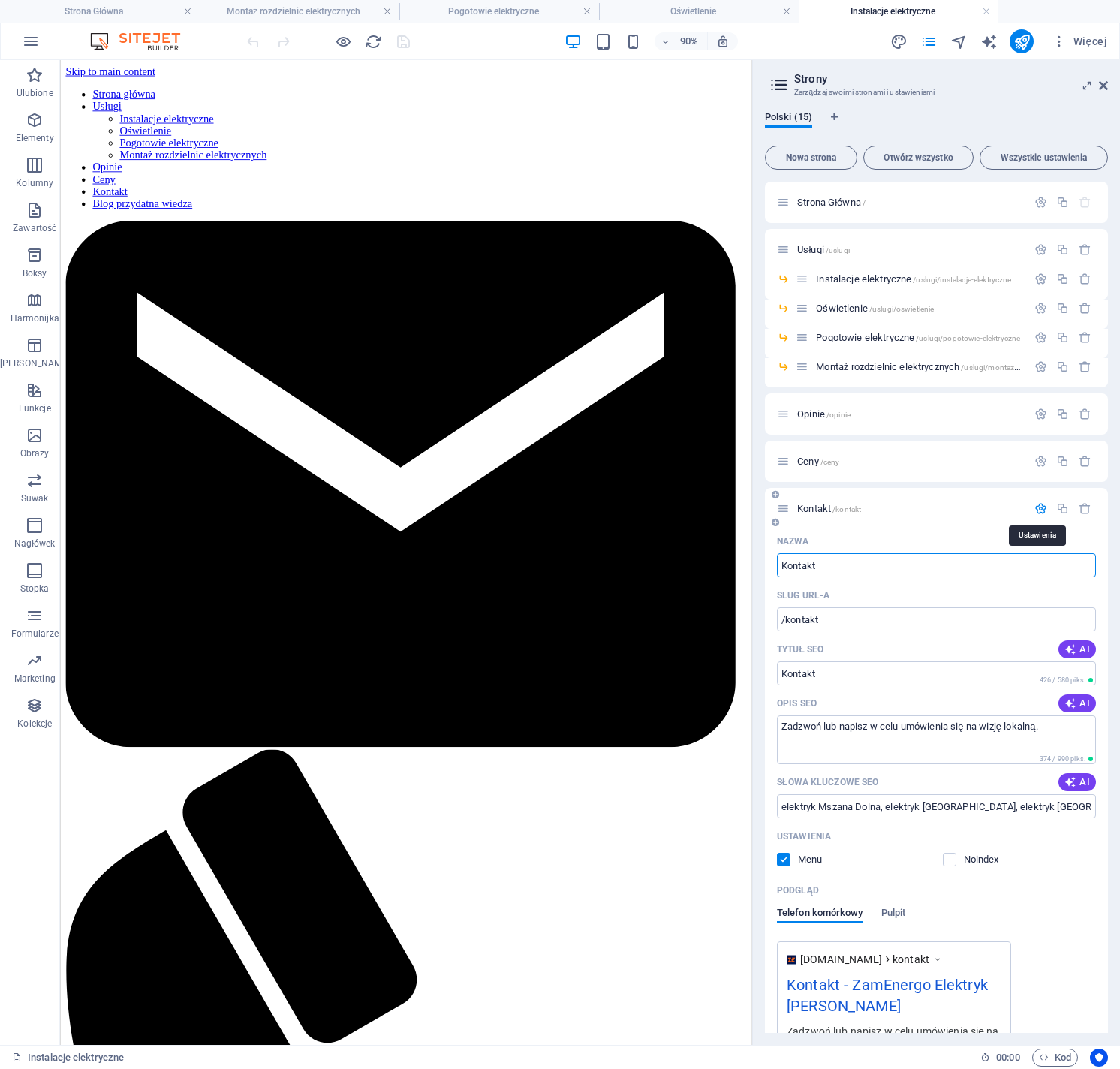
click at [1040, 508] on icon "button" at bounding box center [1040, 508] width 12 height 12
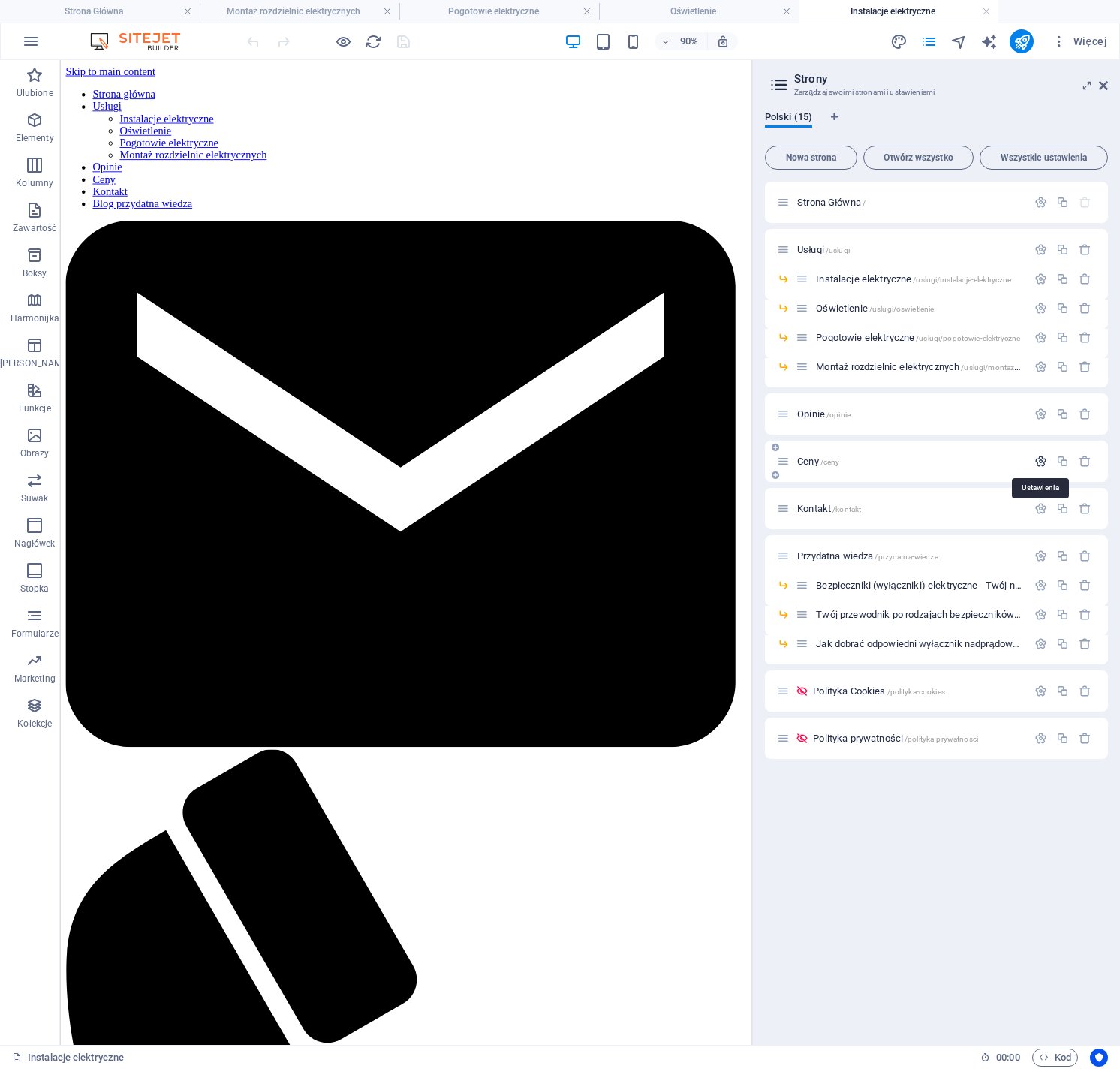
click at [1043, 463] on icon "button" at bounding box center [1040, 461] width 12 height 12
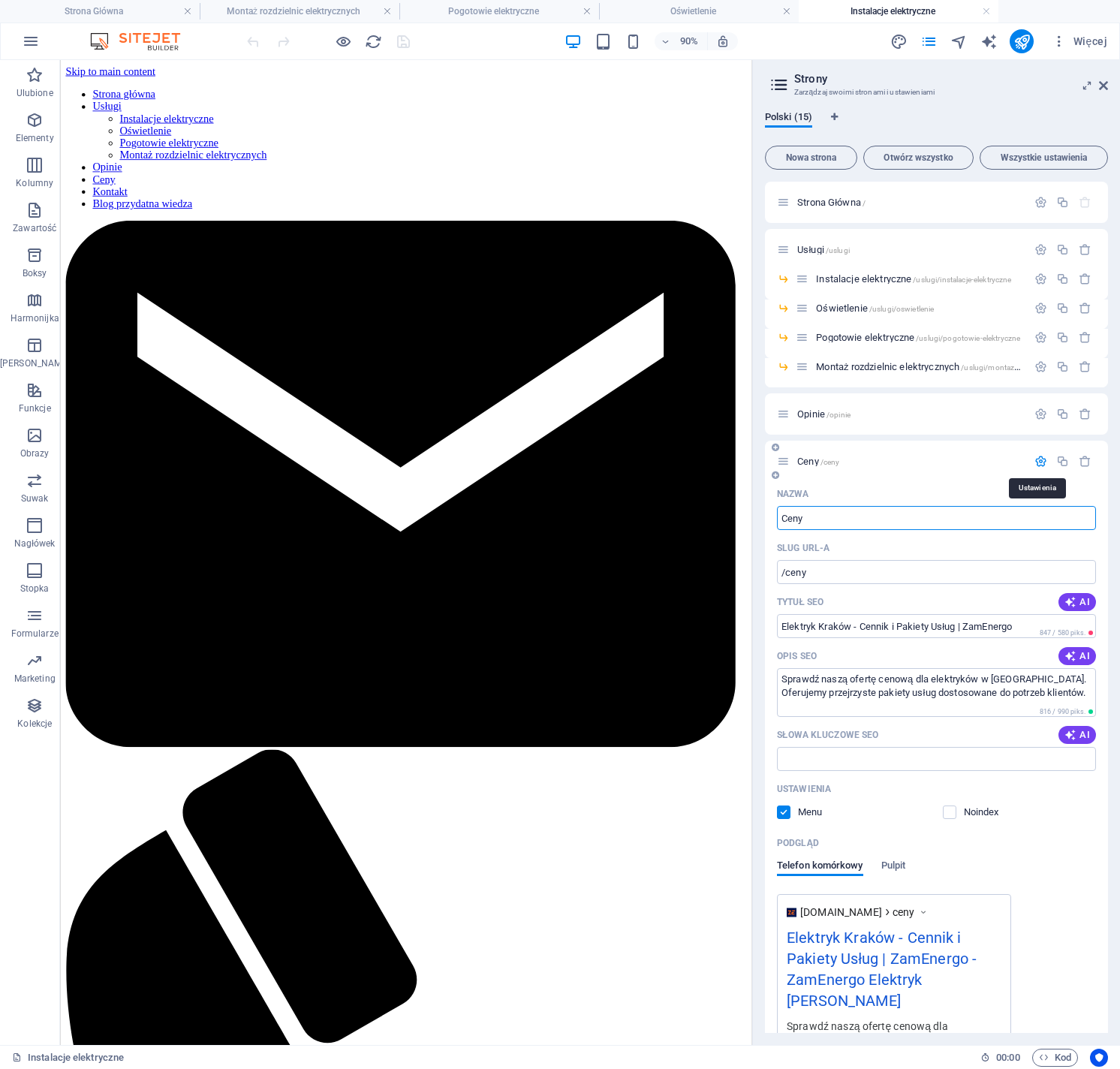
click at [1043, 463] on icon "button" at bounding box center [1040, 461] width 12 height 12
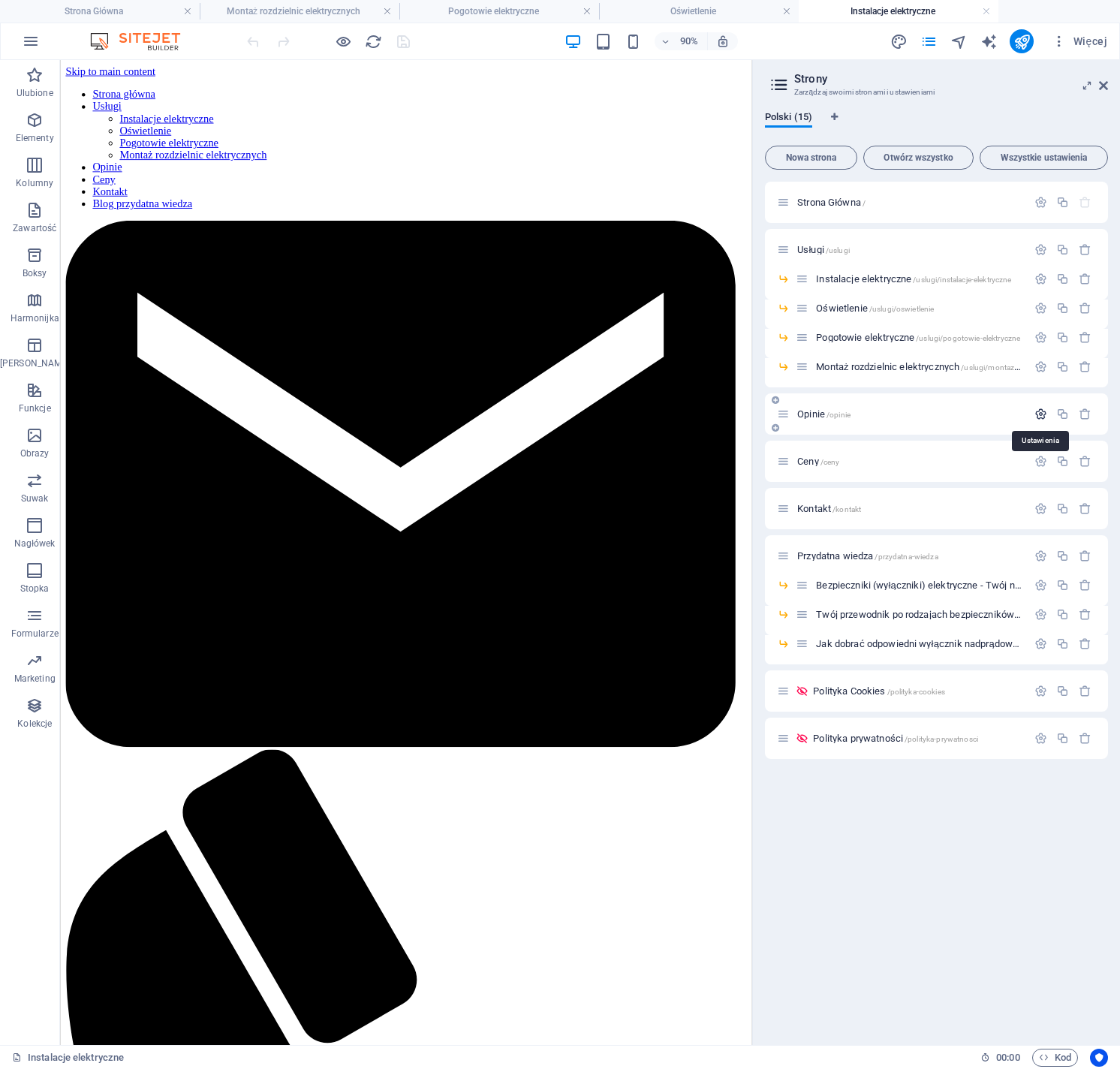
click at [1038, 414] on icon "button" at bounding box center [1040, 414] width 12 height 12
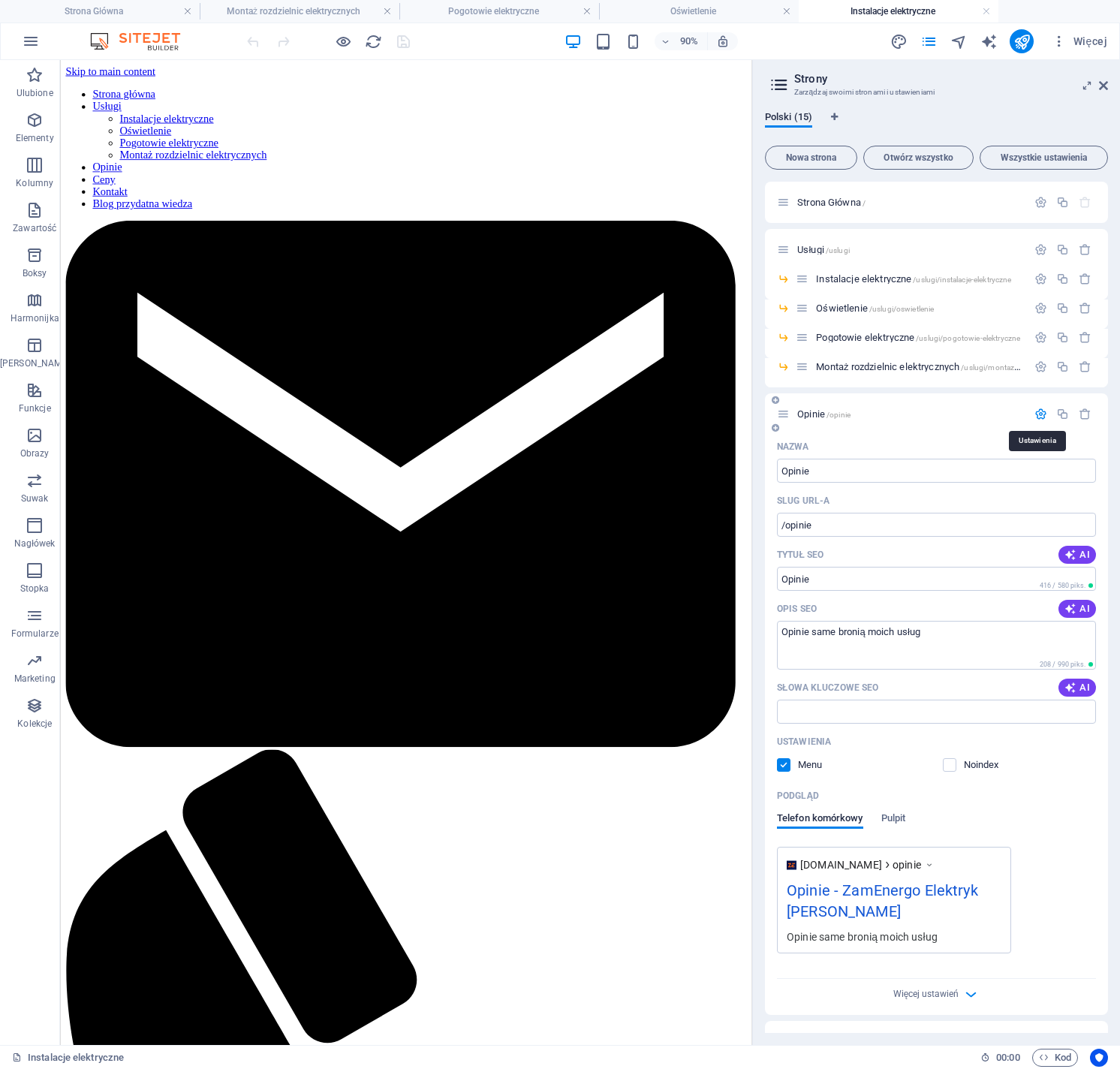
click at [1039, 414] on icon "button" at bounding box center [1040, 414] width 12 height 12
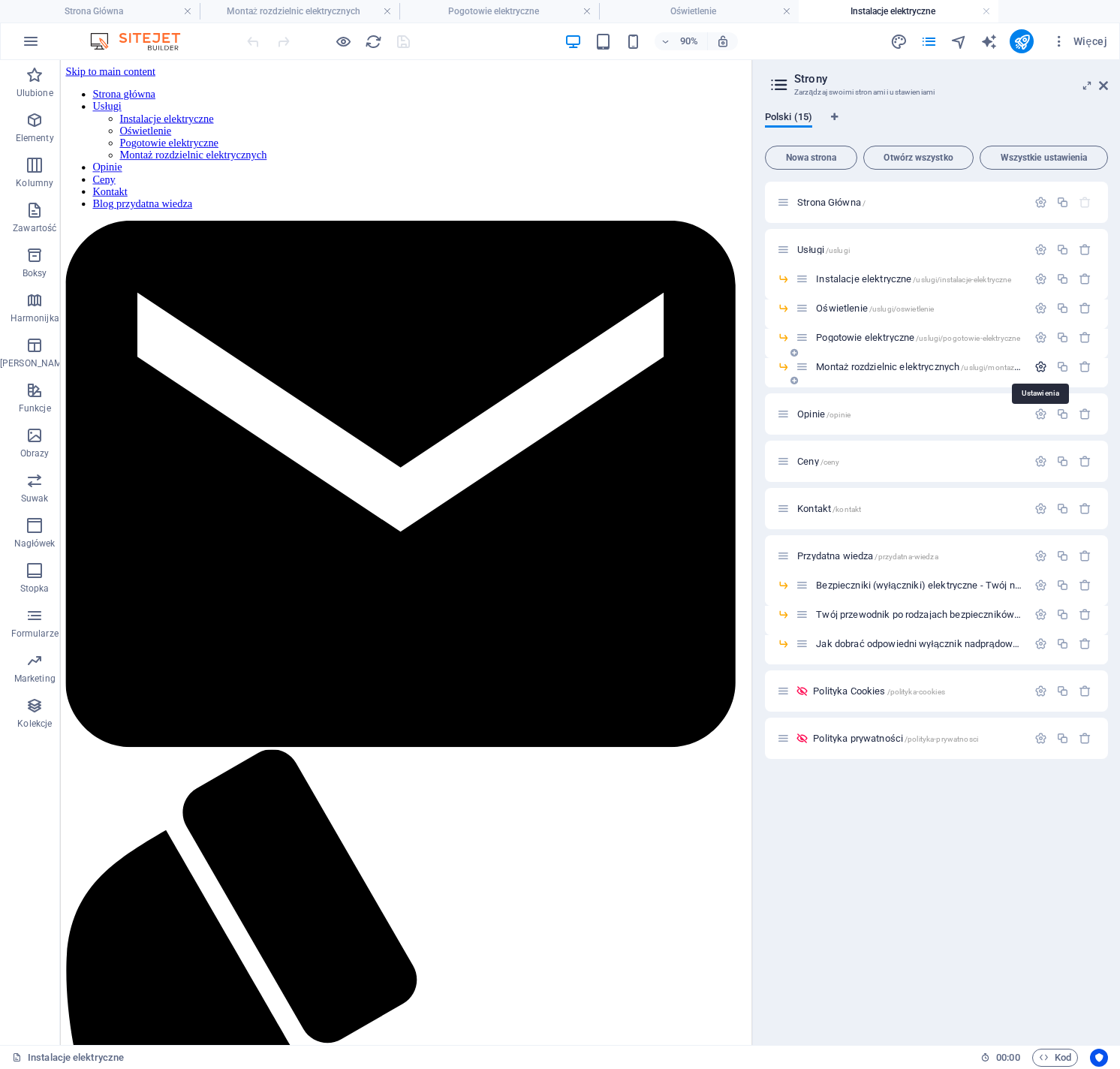
click at [1035, 366] on icon "button" at bounding box center [1040, 366] width 12 height 12
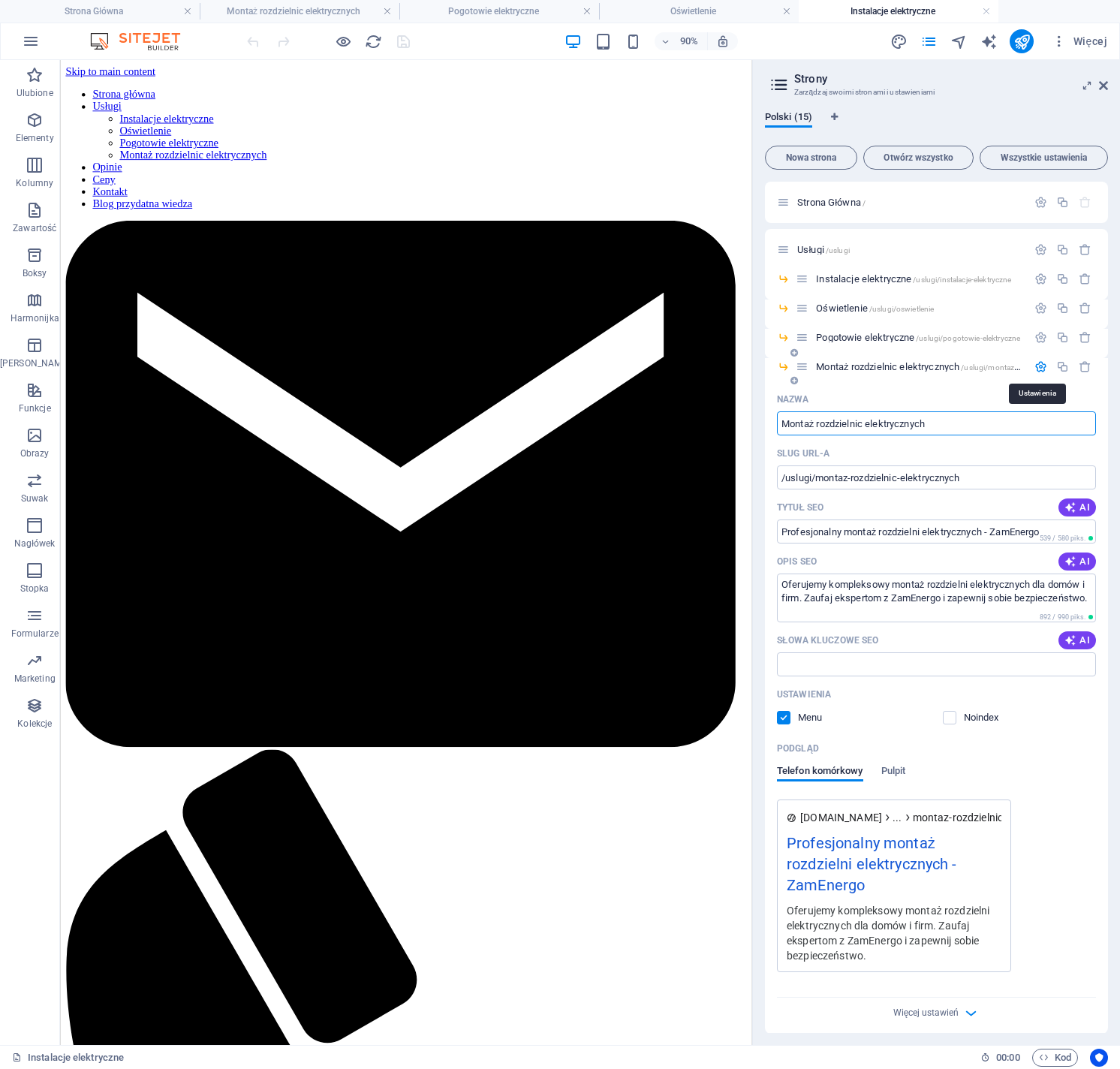
click at [1036, 365] on icon "button" at bounding box center [1040, 366] width 12 height 12
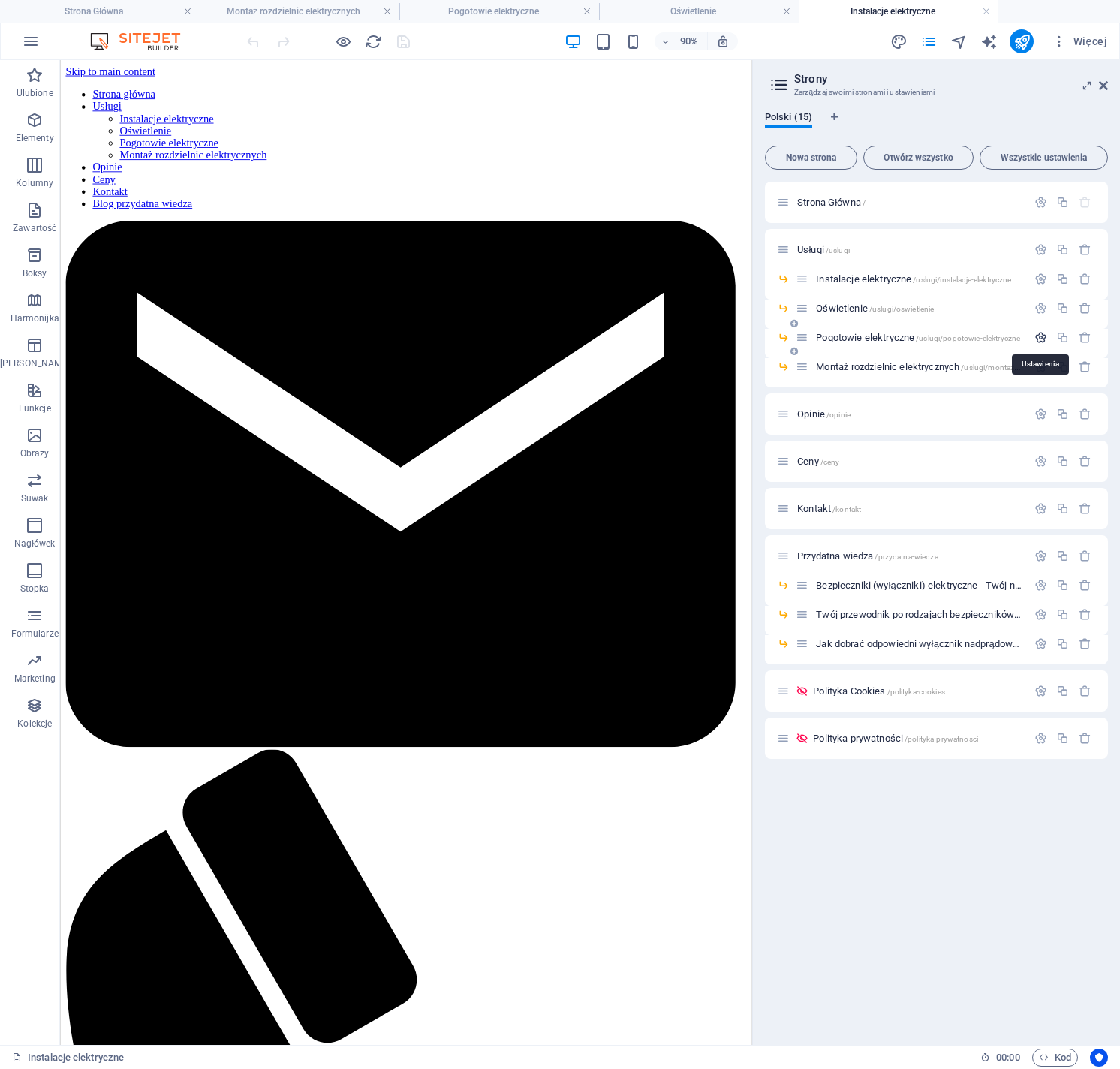
click at [1036, 332] on icon "button" at bounding box center [1040, 337] width 12 height 12
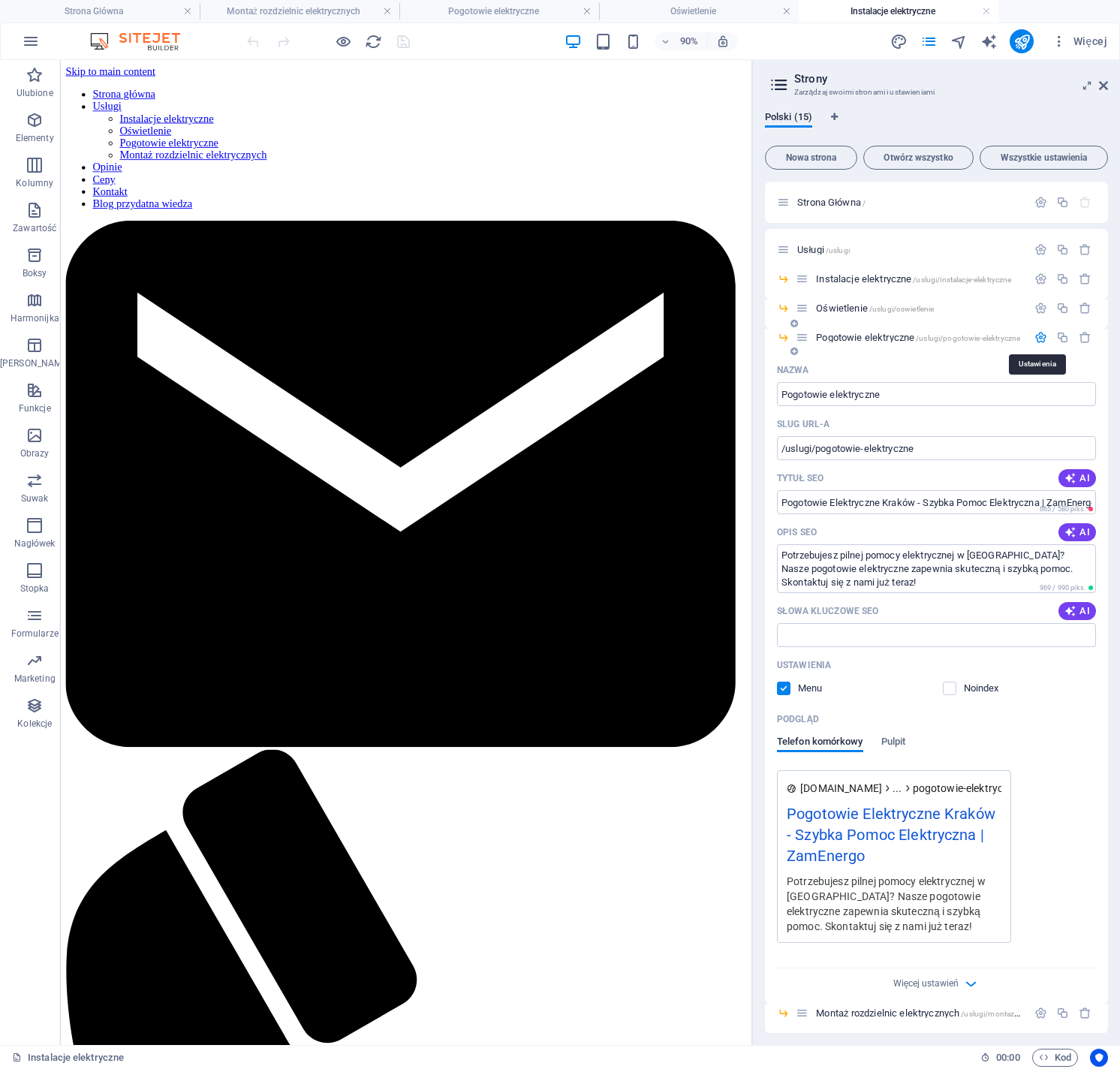
click at [1040, 333] on icon "button" at bounding box center [1040, 337] width 12 height 12
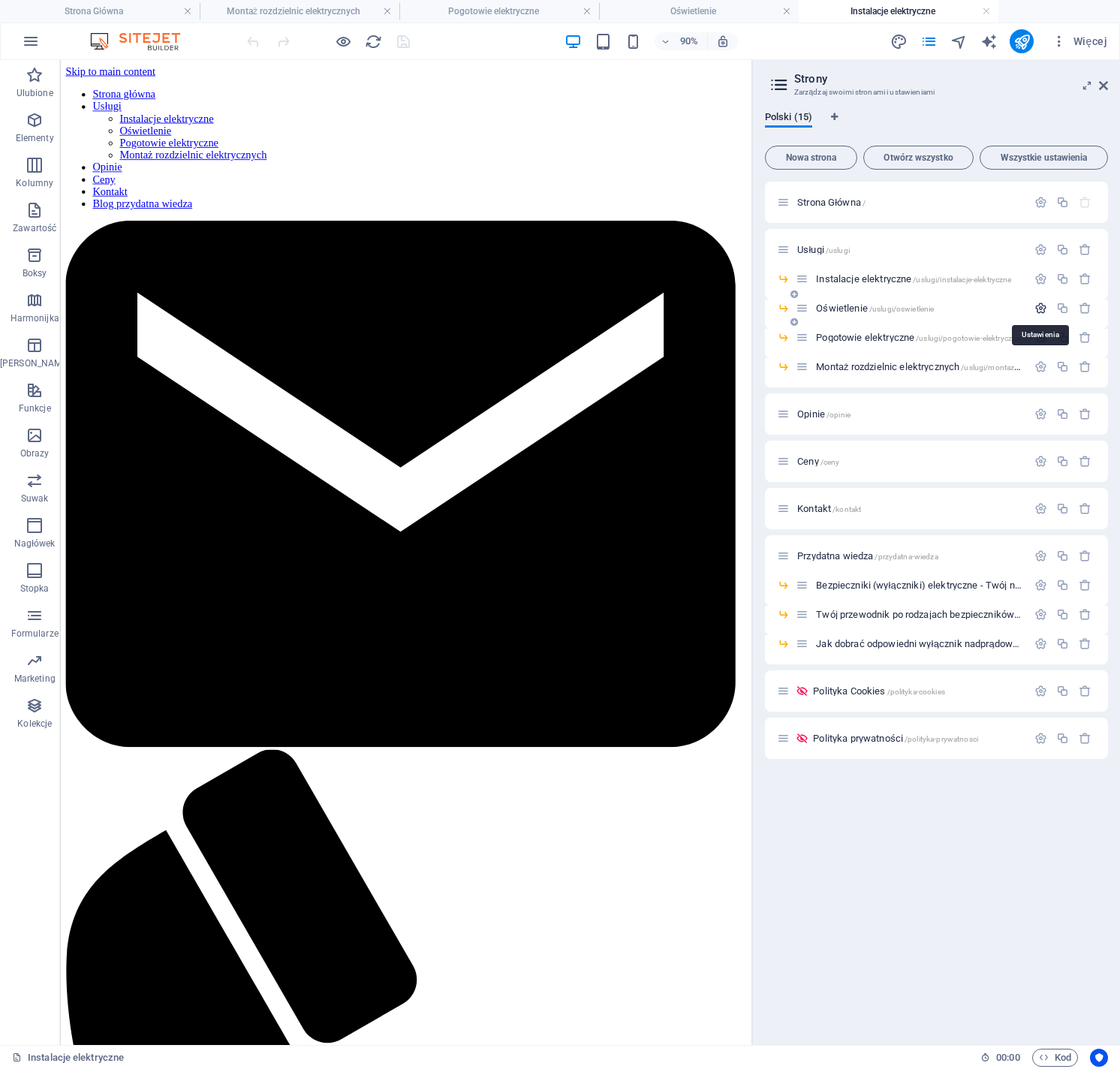
click at [1045, 304] on icon "button" at bounding box center [1040, 308] width 12 height 12
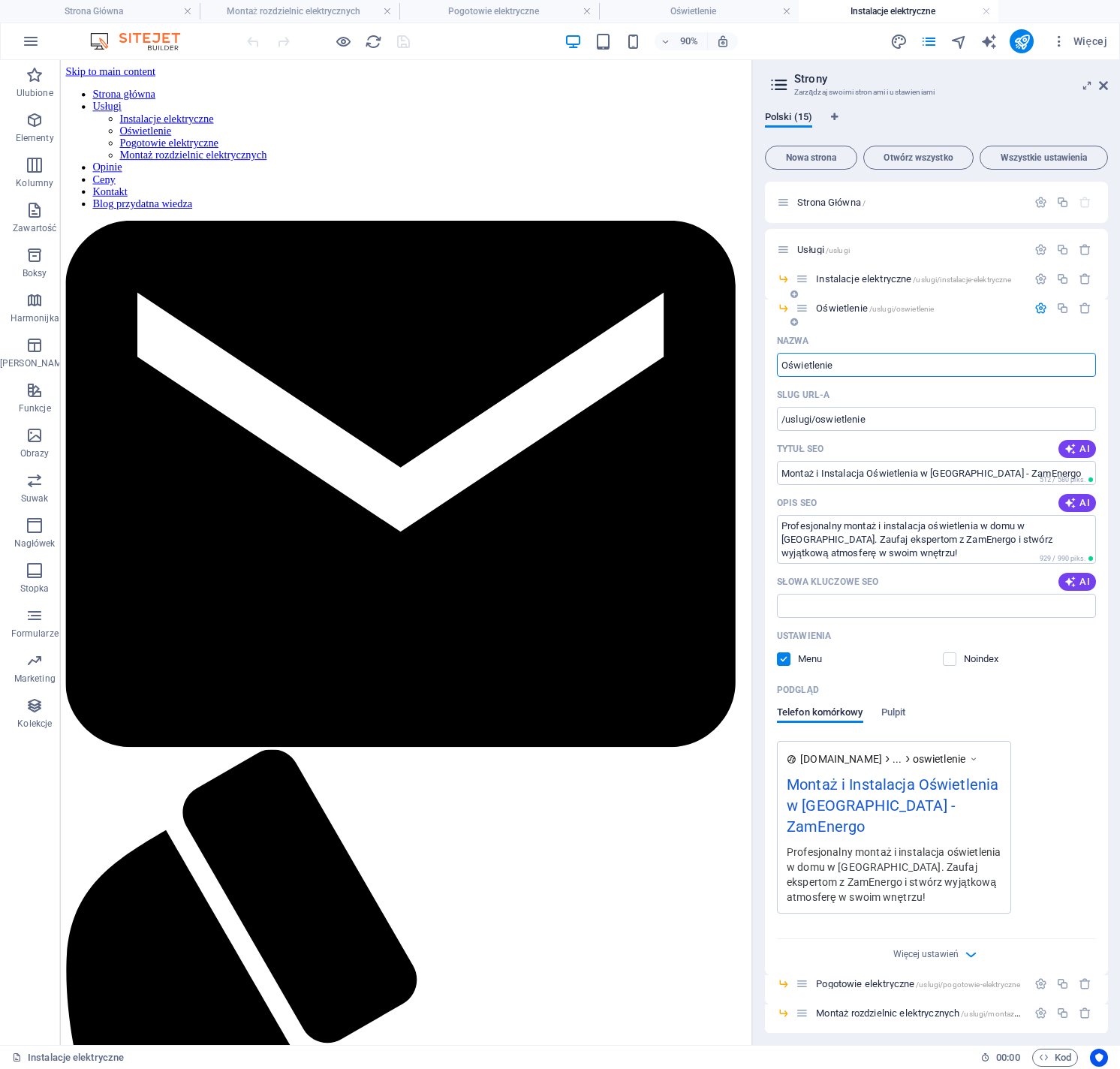
click at [1044, 308] on button "button" at bounding box center [1041, 308] width 22 height 12
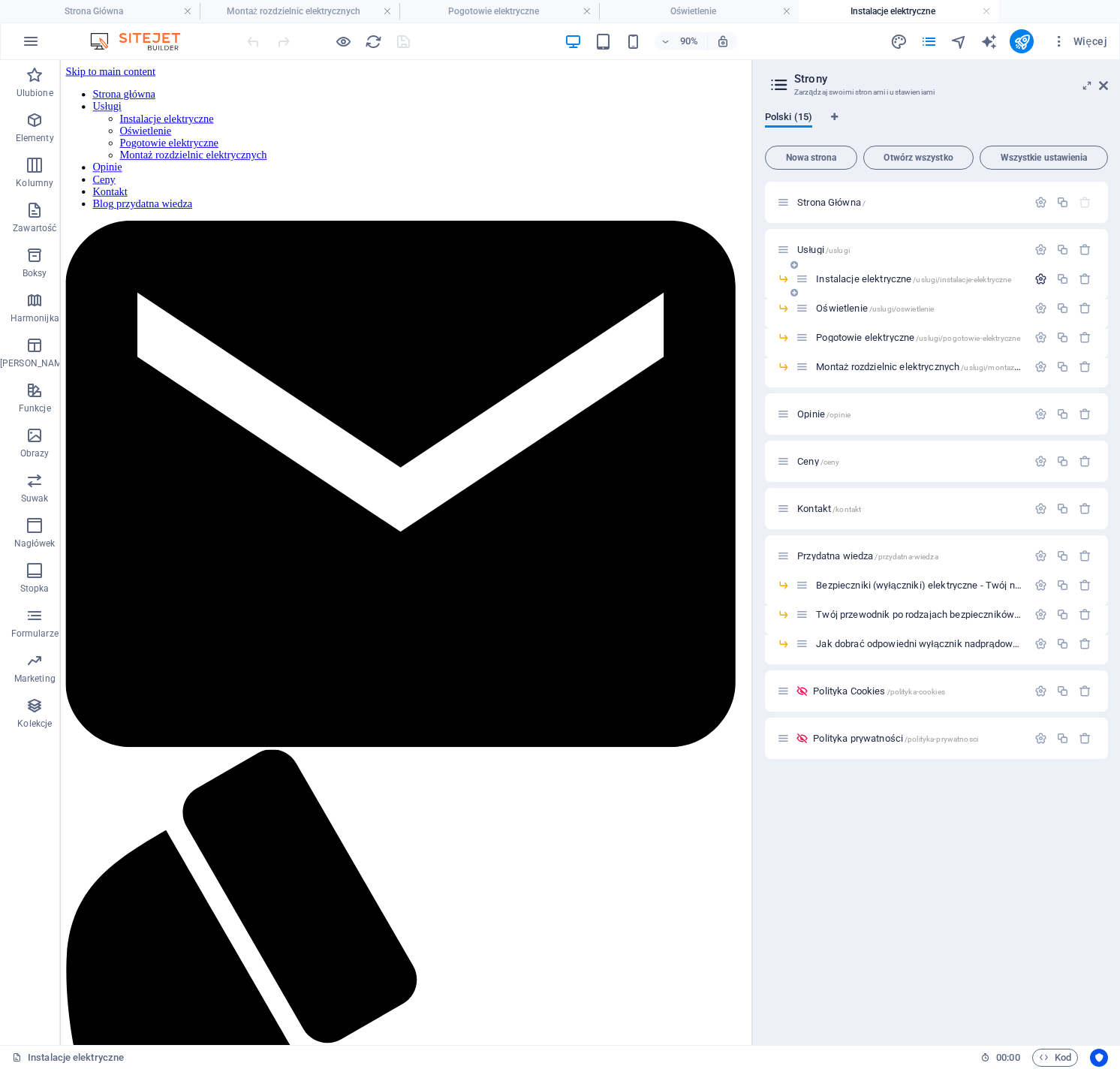
click at [1040, 281] on icon "button" at bounding box center [1040, 279] width 12 height 12
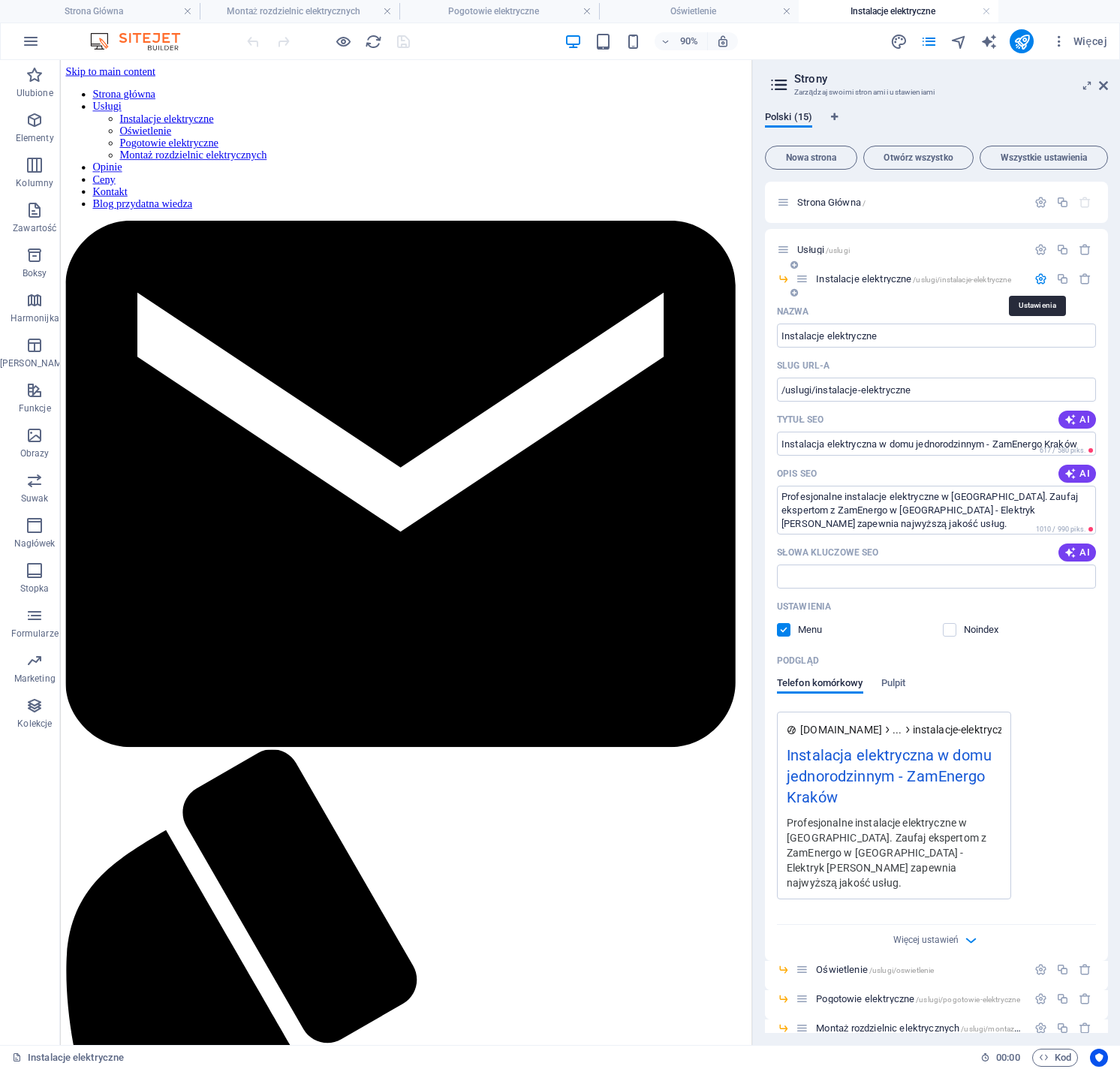
click at [1040, 281] on icon "button" at bounding box center [1040, 279] width 12 height 12
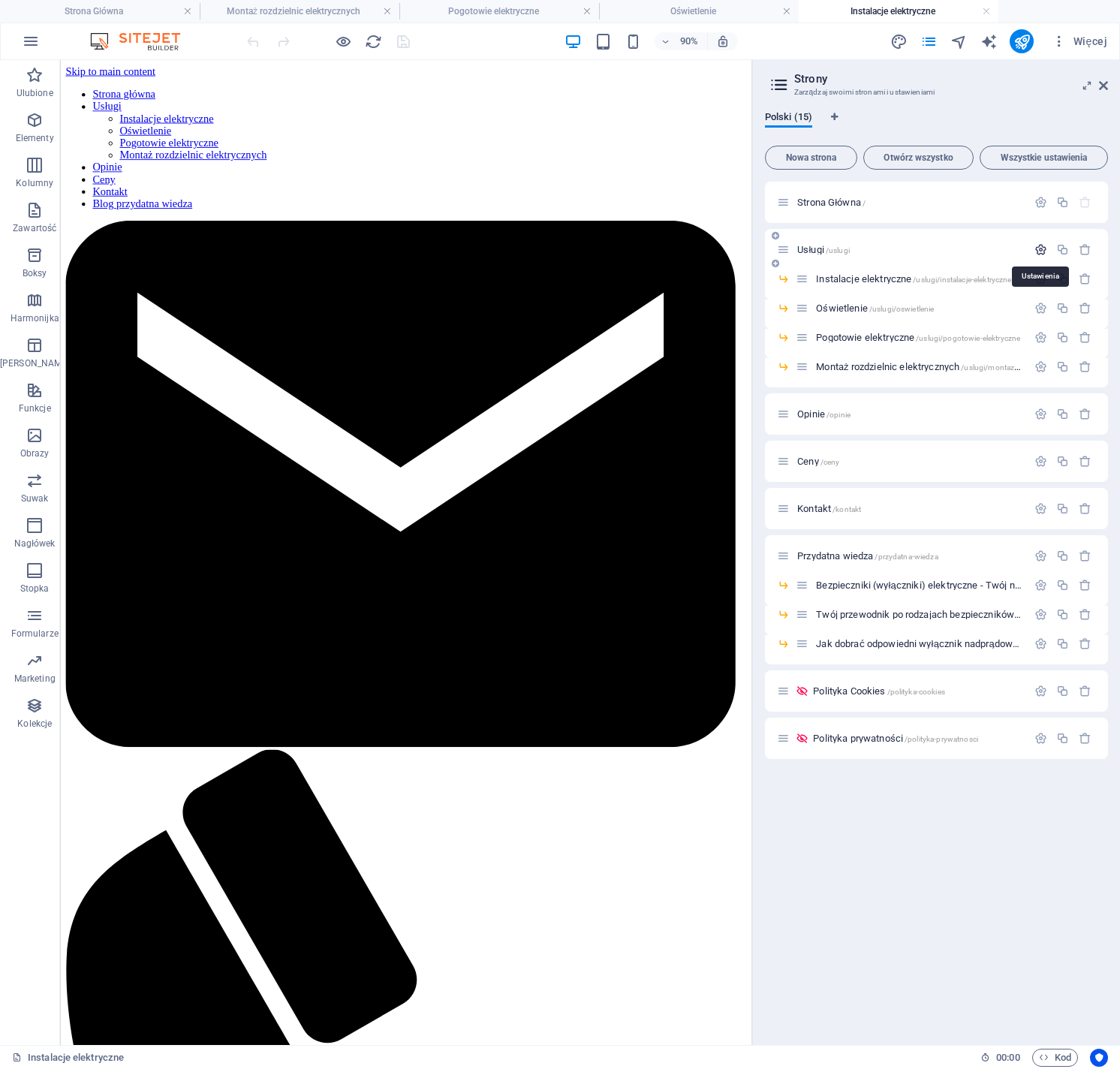
click at [1040, 247] on icon "button" at bounding box center [1040, 249] width 12 height 12
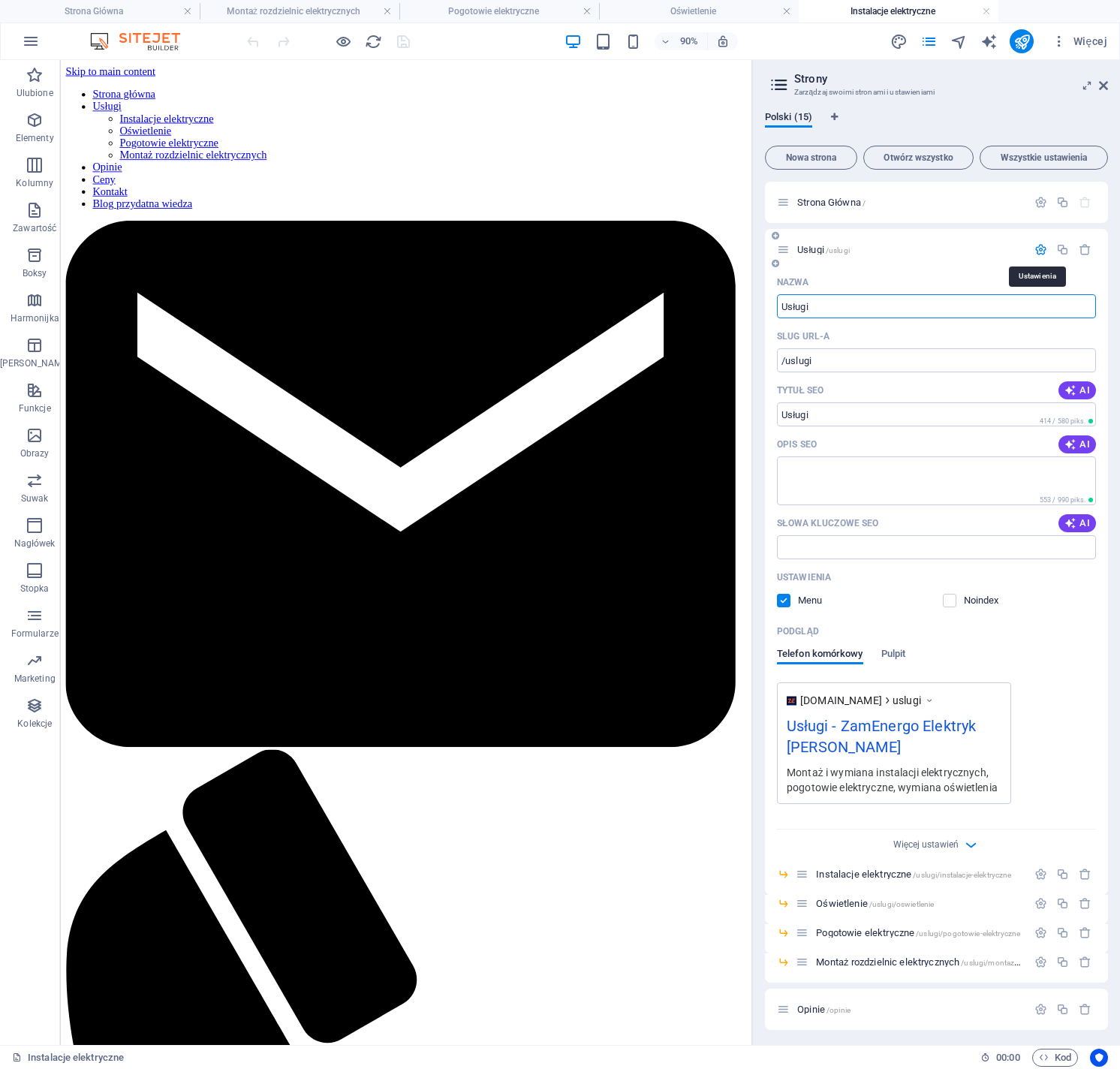
click at [1040, 247] on icon "button" at bounding box center [1040, 249] width 12 height 12
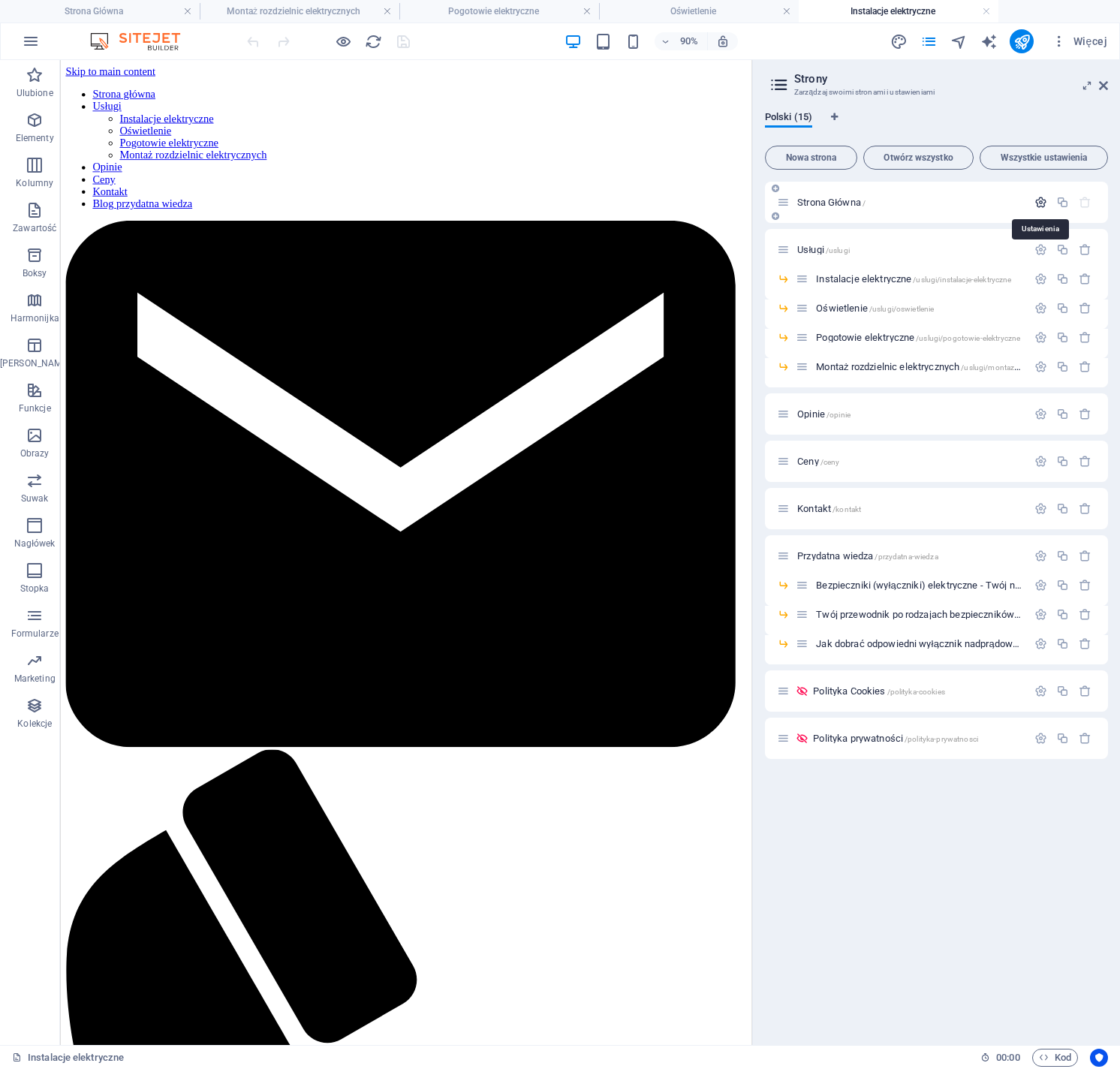
click at [1045, 207] on icon "button" at bounding box center [1040, 202] width 12 height 12
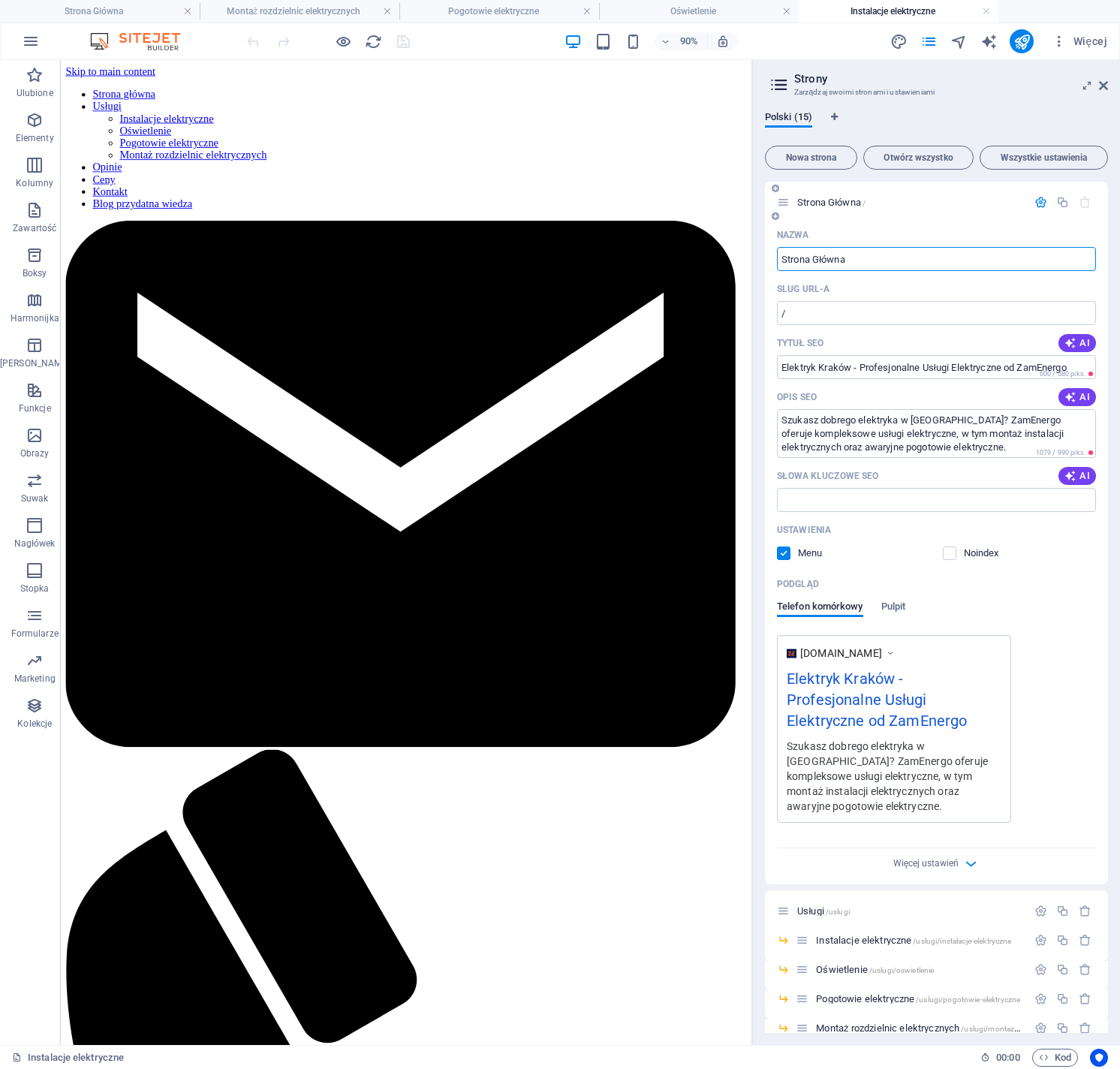
click at [1037, 207] on icon "button" at bounding box center [1040, 202] width 12 height 12
